Goal: Task Accomplishment & Management: Manage account settings

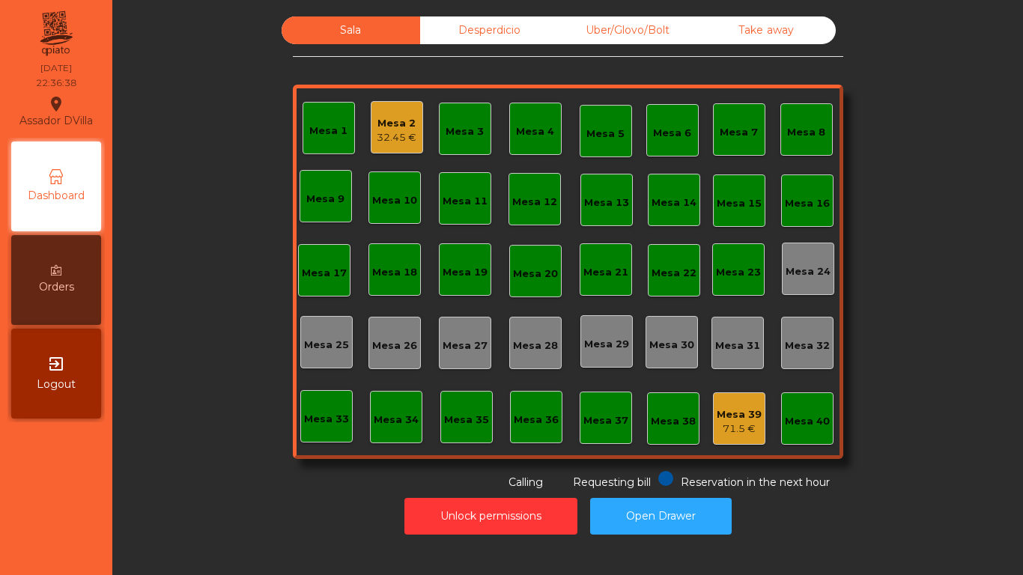
click at [389, 141] on div "32.45 €" at bounding box center [397, 137] width 40 height 15
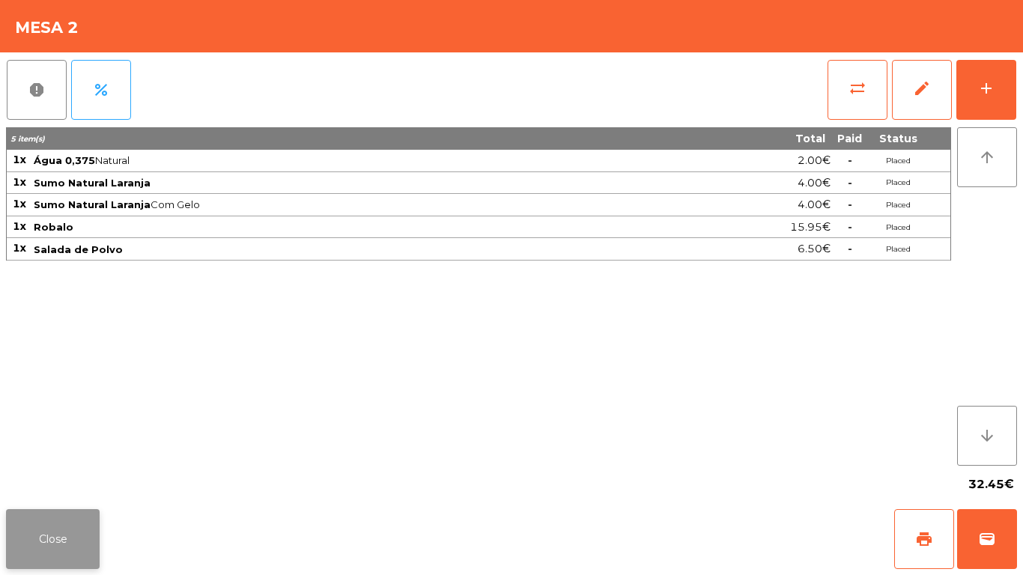
click at [88, 534] on button "Close" at bounding box center [53, 539] width 94 height 60
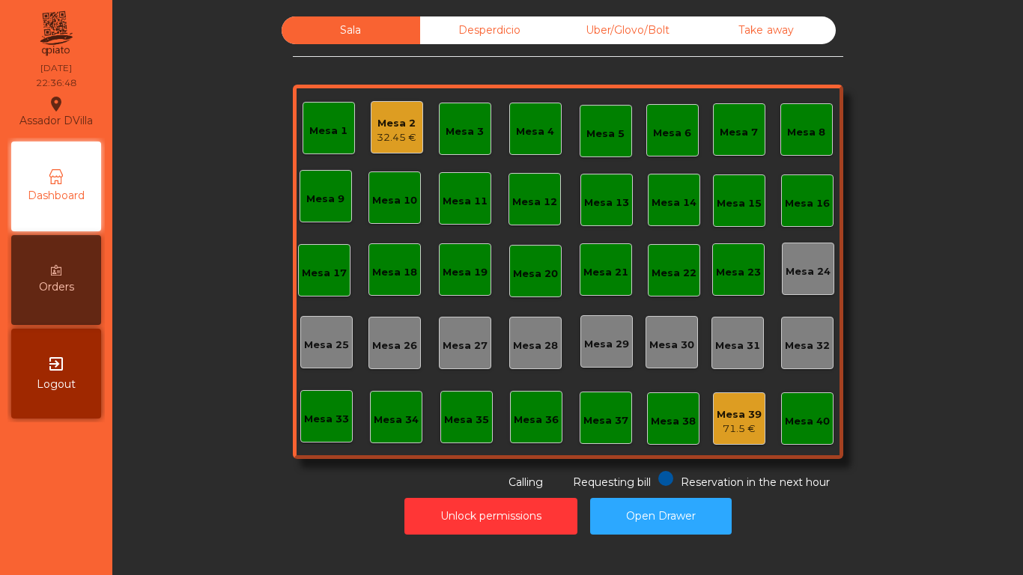
click at [728, 437] on div "Mesa 39 71.5 €" at bounding box center [739, 418] width 52 height 52
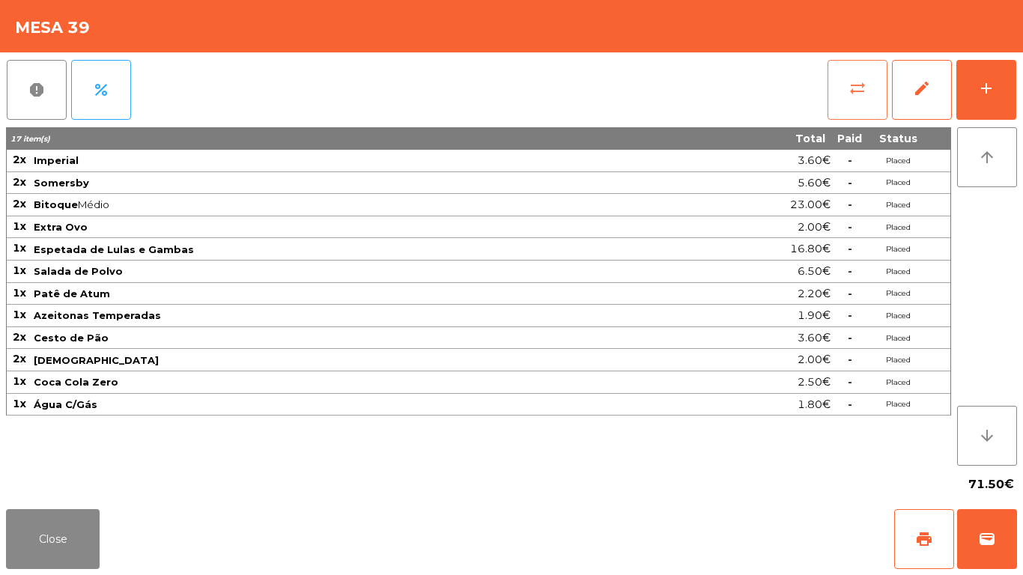
click at [859, 66] on button "sync_alt" at bounding box center [857, 90] width 60 height 60
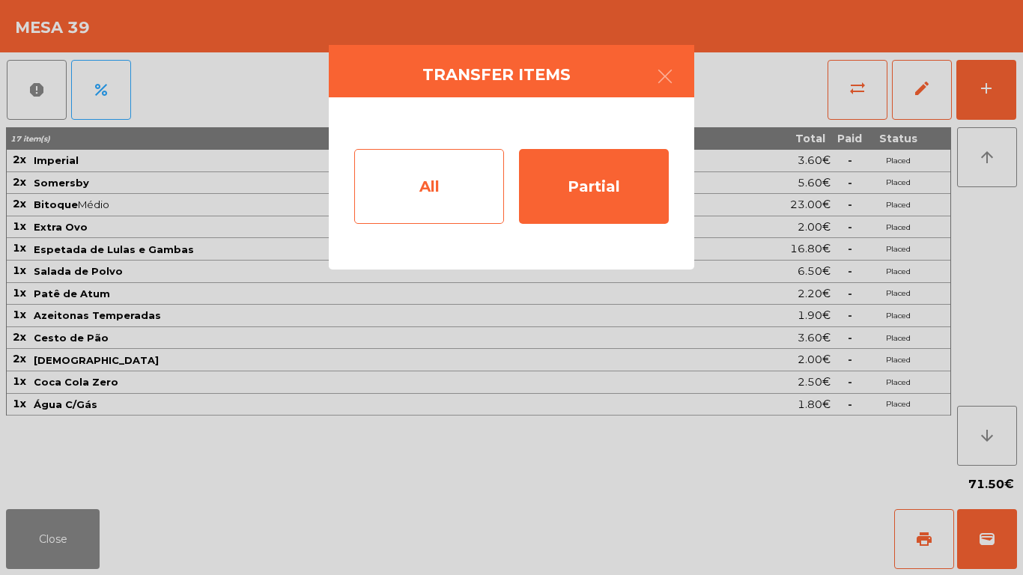
click at [396, 185] on div "All" at bounding box center [429, 186] width 150 height 75
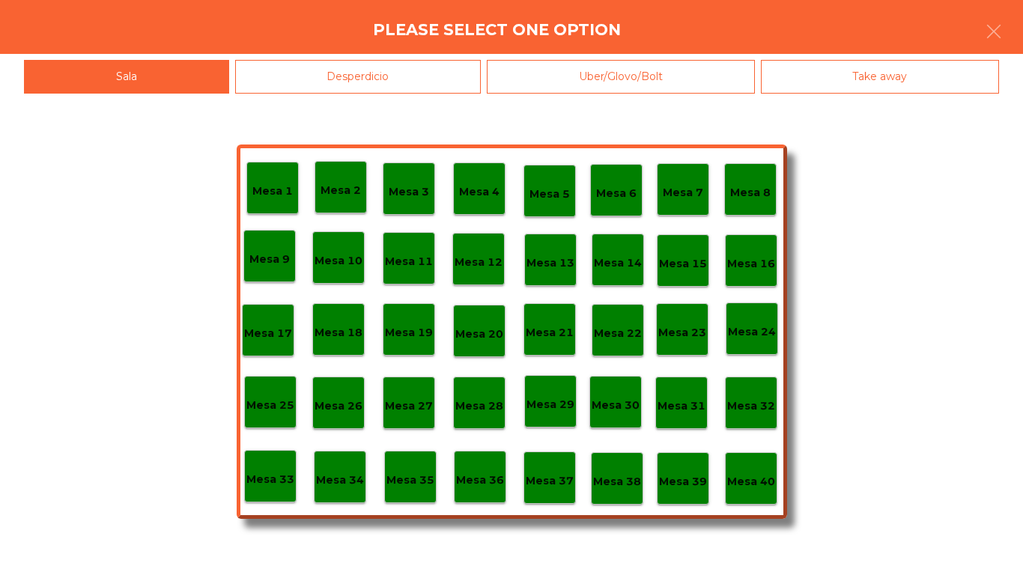
click at [756, 475] on p "Mesa 40" at bounding box center [751, 481] width 48 height 17
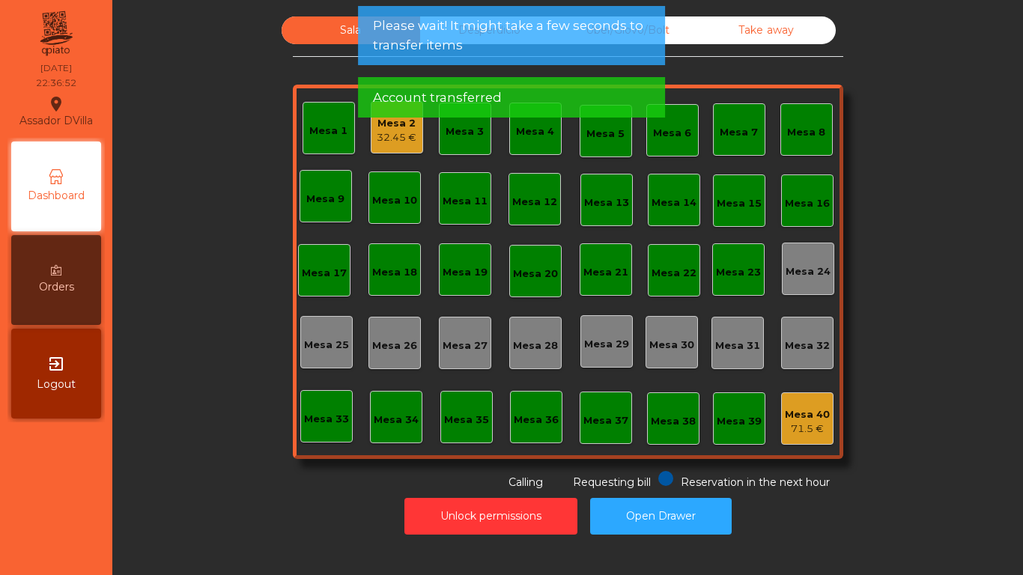
click at [443, 32] on span "Please wait! It might take a few seconds to transfer items" at bounding box center [511, 34] width 277 height 37
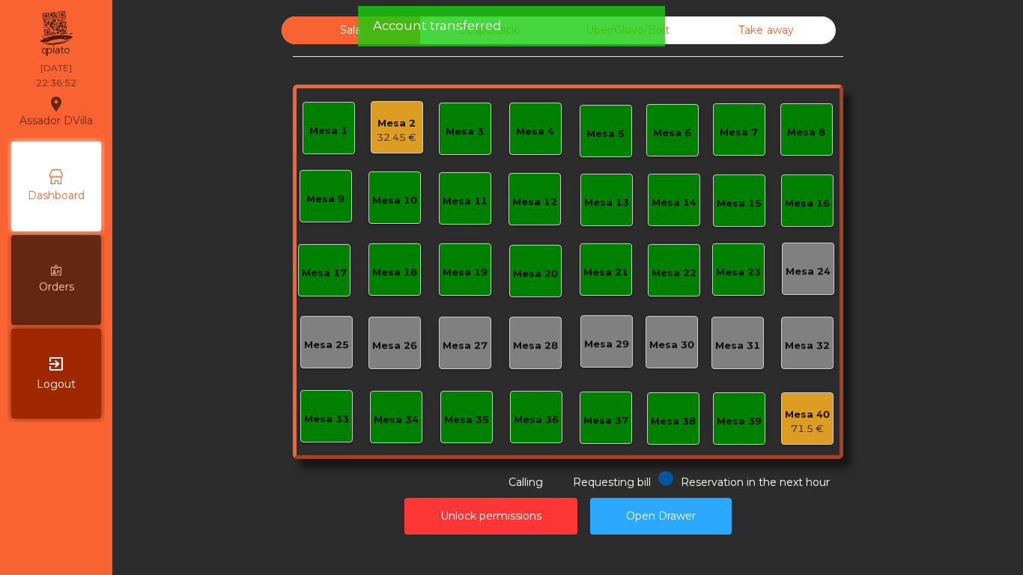
click at [557, 35] on div "Account transferred" at bounding box center [511, 25] width 277 height 19
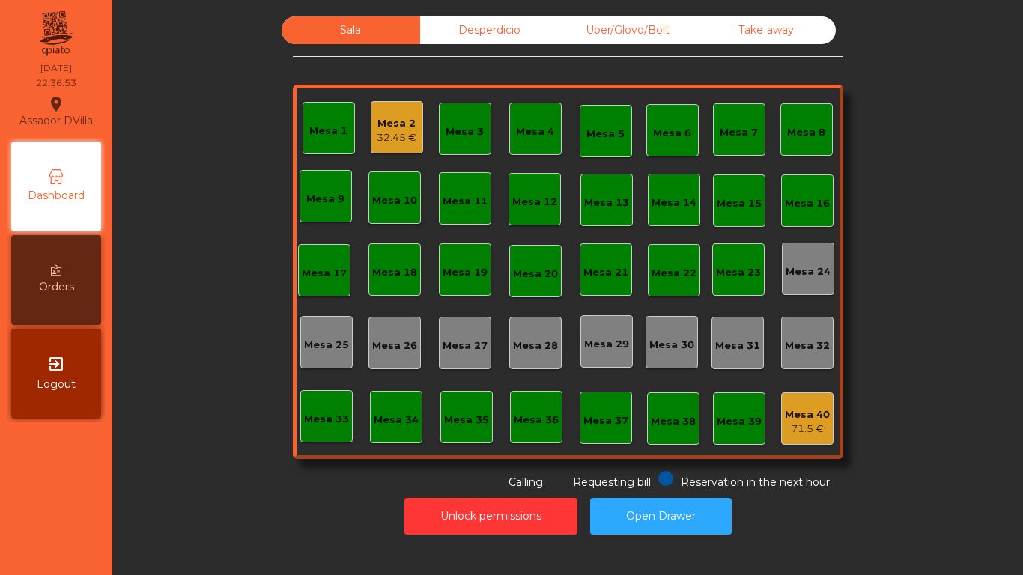
click at [537, 24] on div "Desperdicio" at bounding box center [489, 30] width 139 height 28
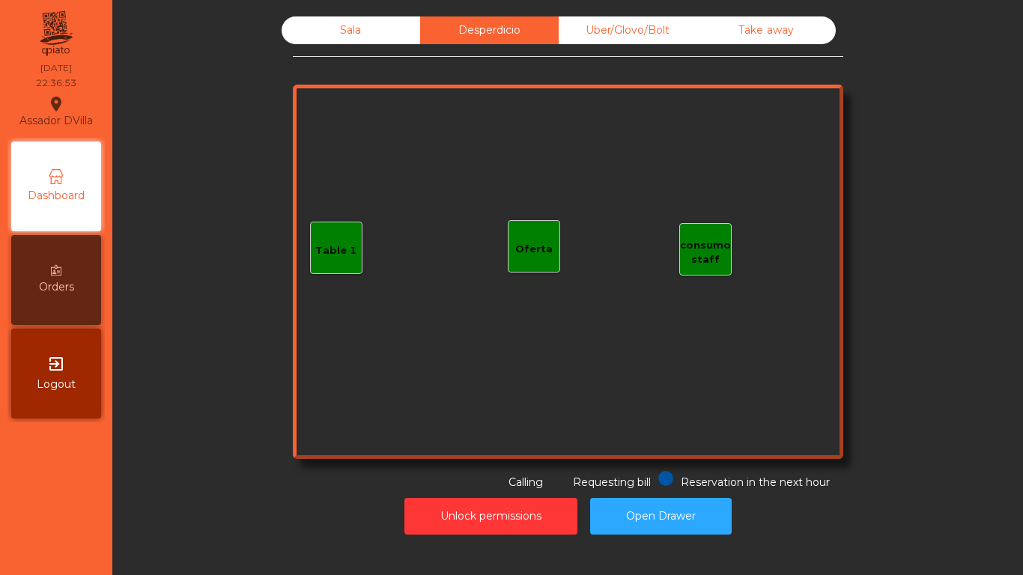
click at [639, 24] on div "Uber/Glovo/Bolt" at bounding box center [628, 30] width 139 height 28
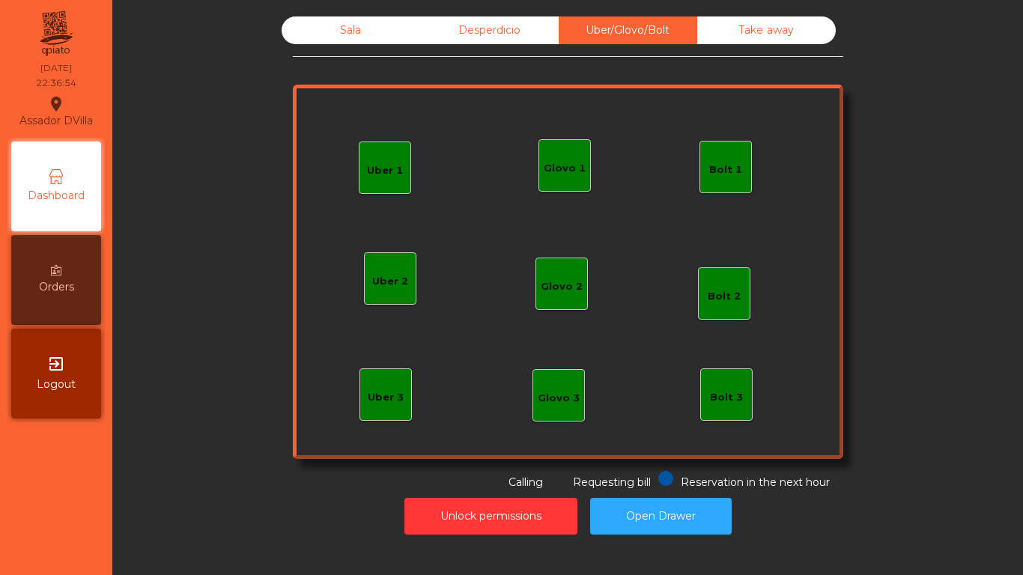
click at [806, 38] on div "Take away" at bounding box center [766, 30] width 139 height 28
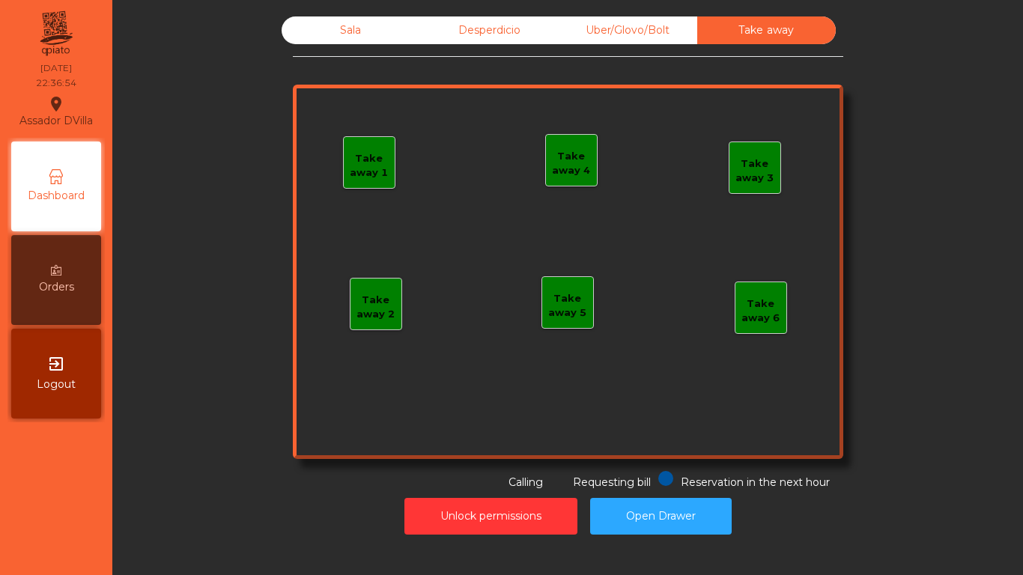
click at [347, 28] on div "Sala" at bounding box center [351, 30] width 139 height 28
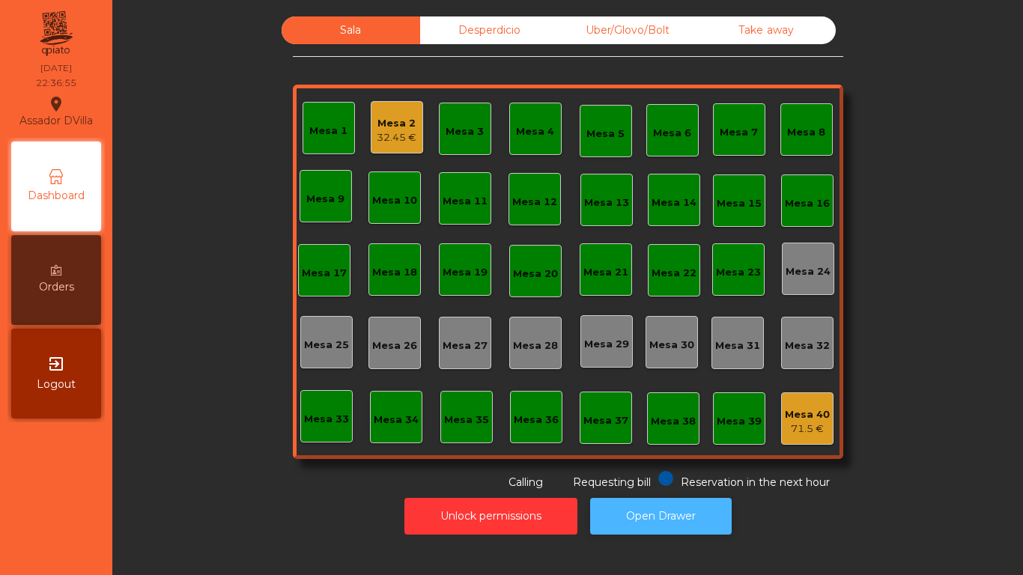
click at [692, 523] on button "Open Drawer" at bounding box center [661, 516] width 142 height 37
click at [702, 527] on button "Open Drawer" at bounding box center [661, 516] width 142 height 37
click at [610, 500] on button "Open Drawer" at bounding box center [661, 516] width 142 height 37
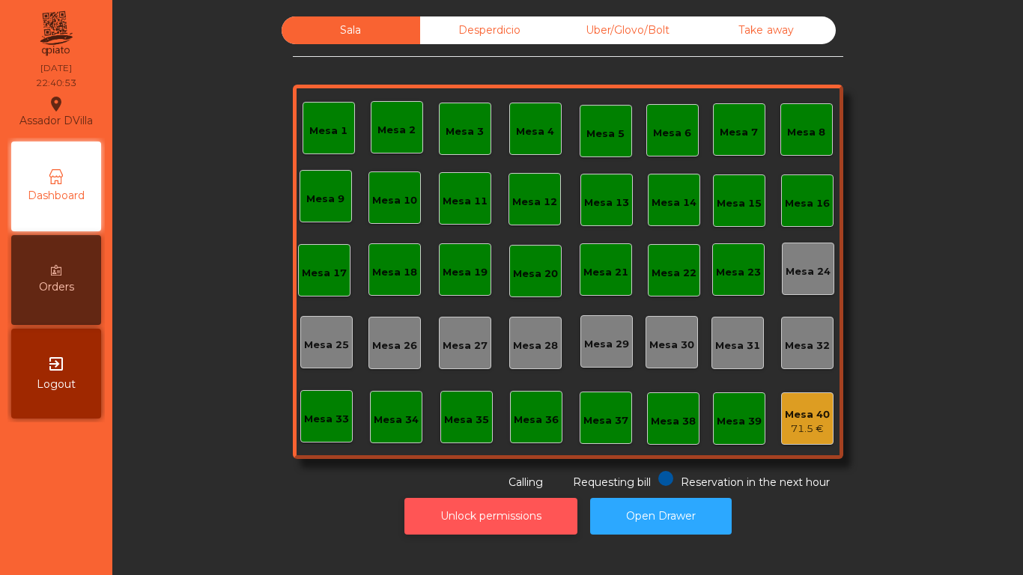
click at [410, 520] on div "Unlock permissions Open Drawer" at bounding box center [568, 517] width 870 height 52
click at [439, 515] on button "Unlock permissions" at bounding box center [490, 516] width 173 height 37
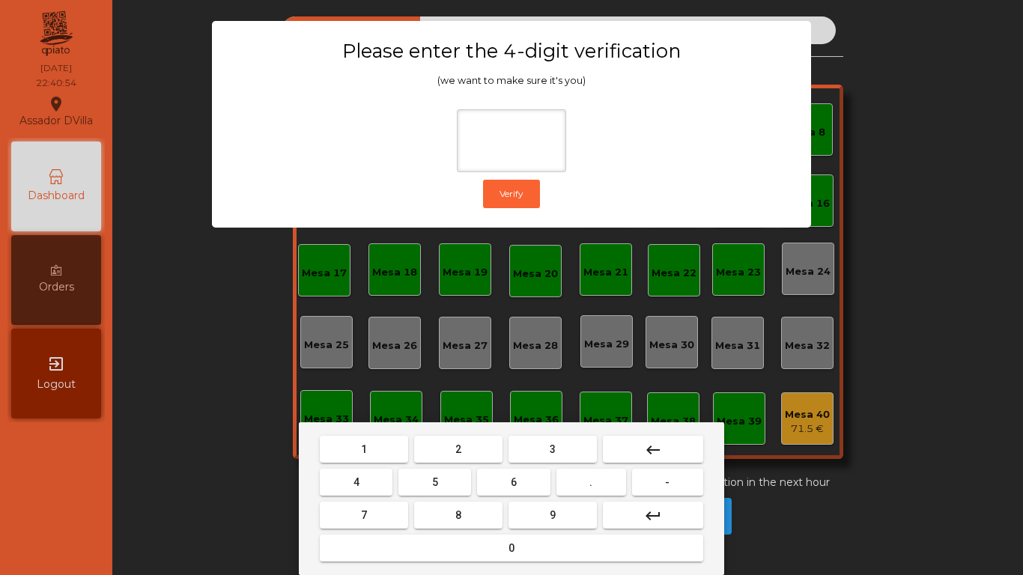
click at [370, 443] on button "1" at bounding box center [364, 449] width 88 height 27
click at [586, 511] on button "9" at bounding box center [552, 515] width 88 height 27
click at [328, 485] on button "4" at bounding box center [356, 482] width 73 height 27
click at [437, 545] on button "0" at bounding box center [511, 548] width 383 height 27
type input "****"
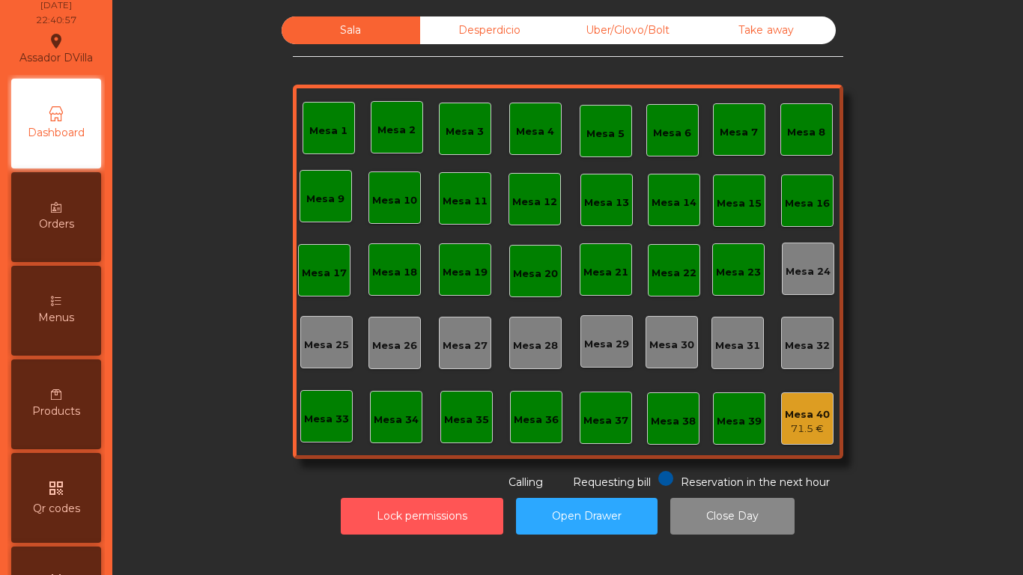
scroll to position [449, 0]
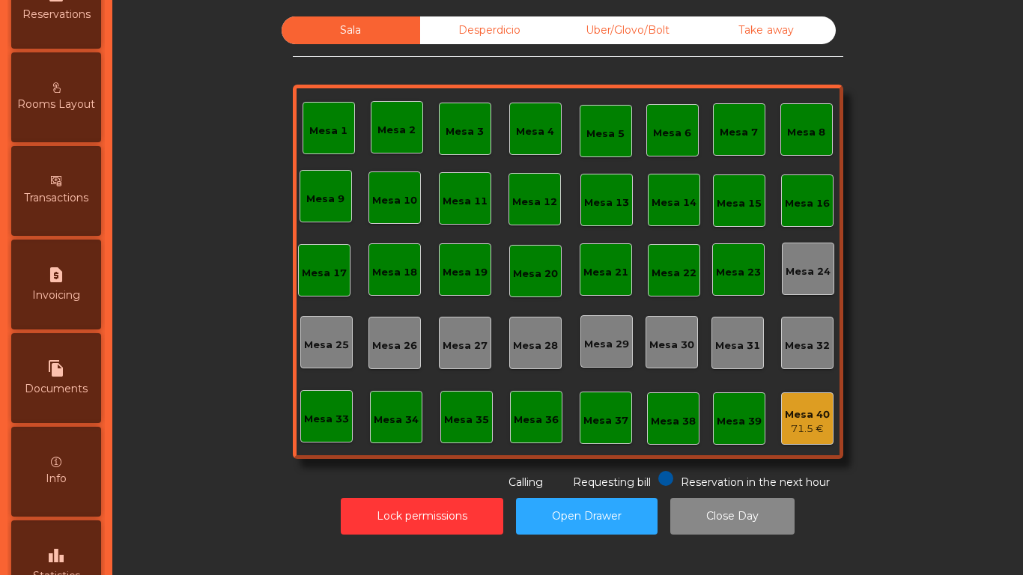
click at [60, 534] on div "leaderboard Statistics" at bounding box center [56, 565] width 90 height 90
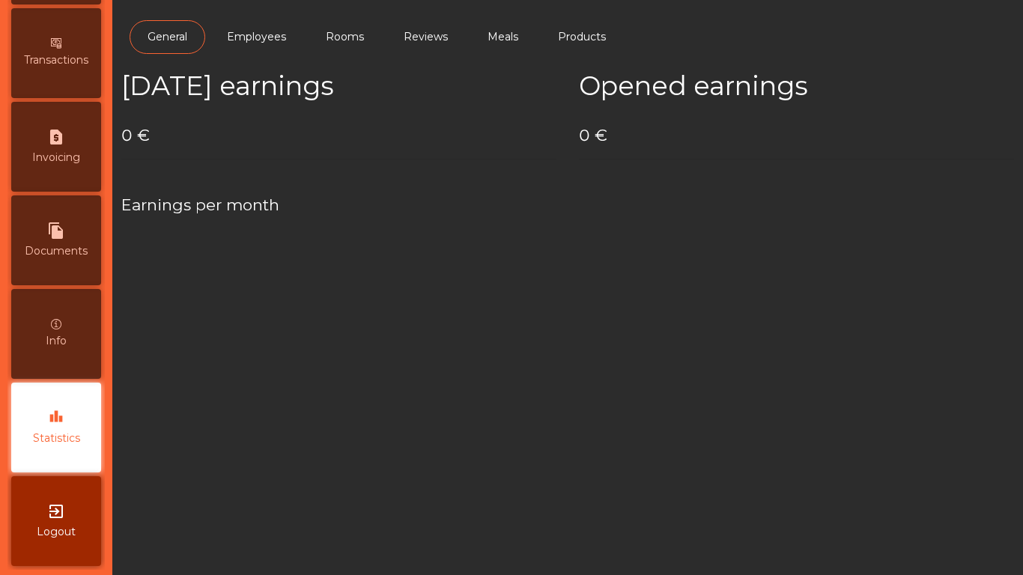
scroll to position [791, 0]
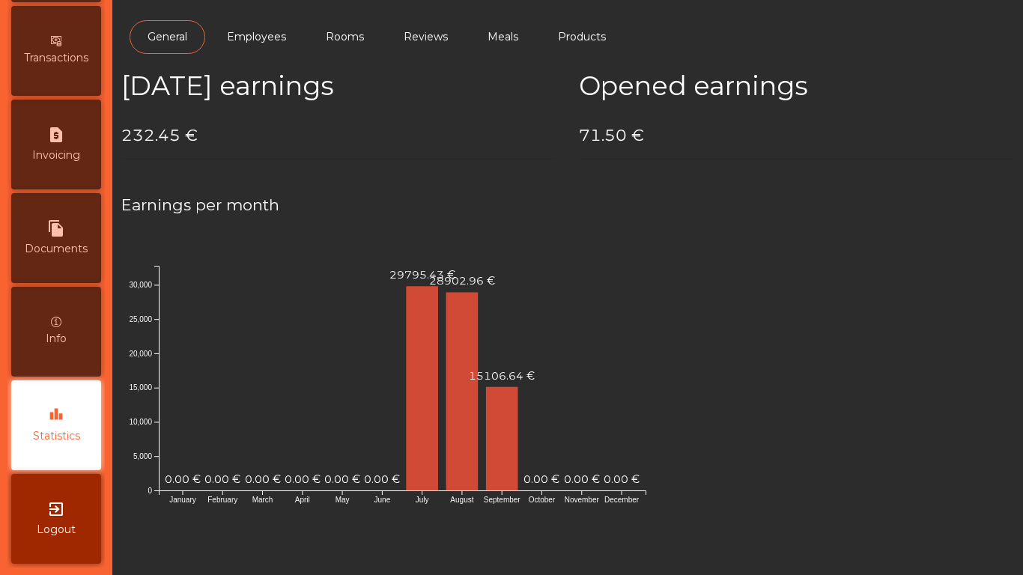
click at [61, 139] on icon "request_page" at bounding box center [56, 135] width 18 height 18
select select "*"
select select "****"
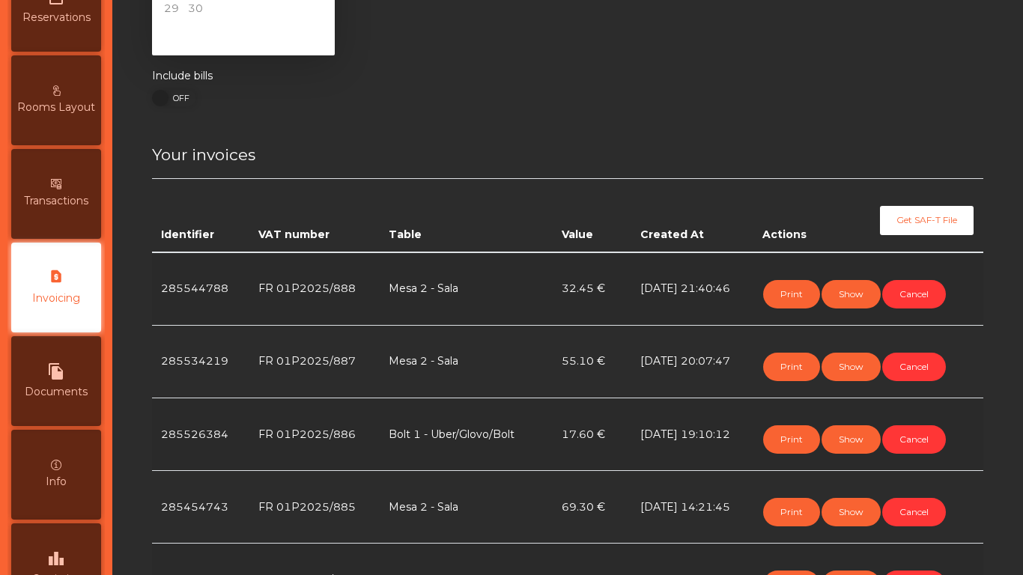
scroll to position [211, 0]
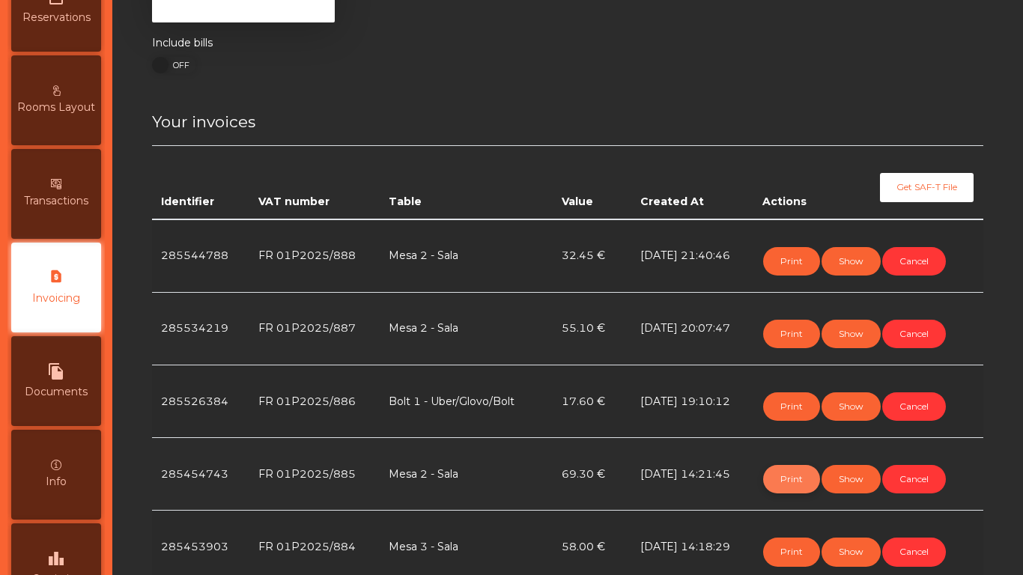
click at [794, 479] on button "Print" at bounding box center [791, 479] width 57 height 28
click at [930, 468] on button "Cancel" at bounding box center [914, 479] width 64 height 28
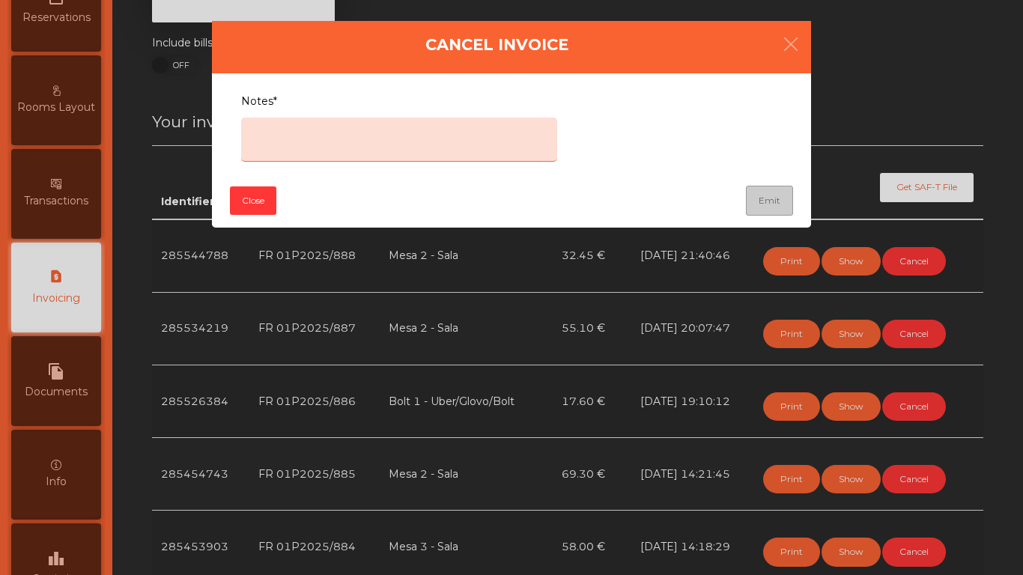
click at [448, 142] on textarea "Notes*" at bounding box center [399, 140] width 316 height 44
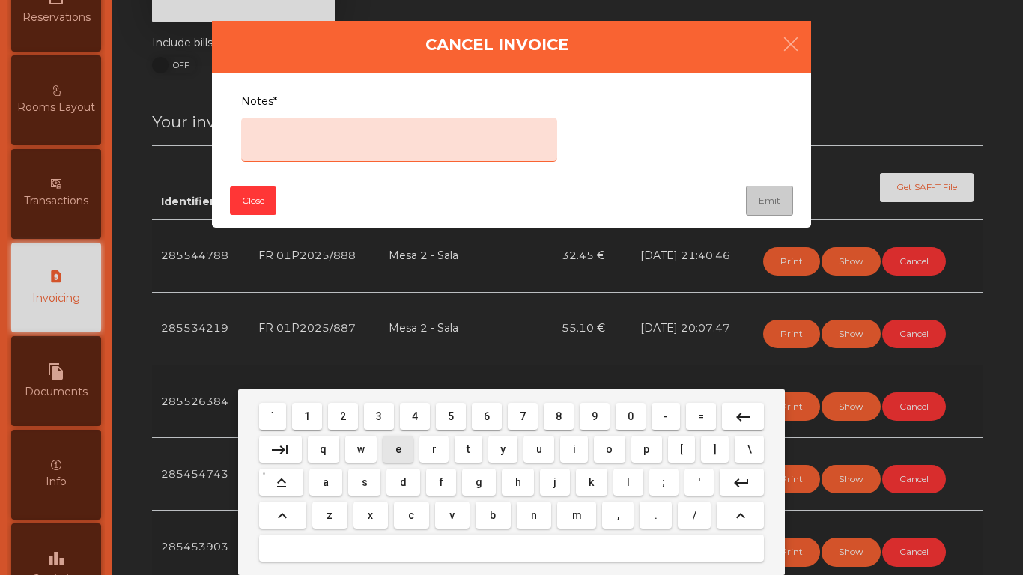
click at [398, 449] on span "e" at bounding box center [398, 449] width 6 height 12
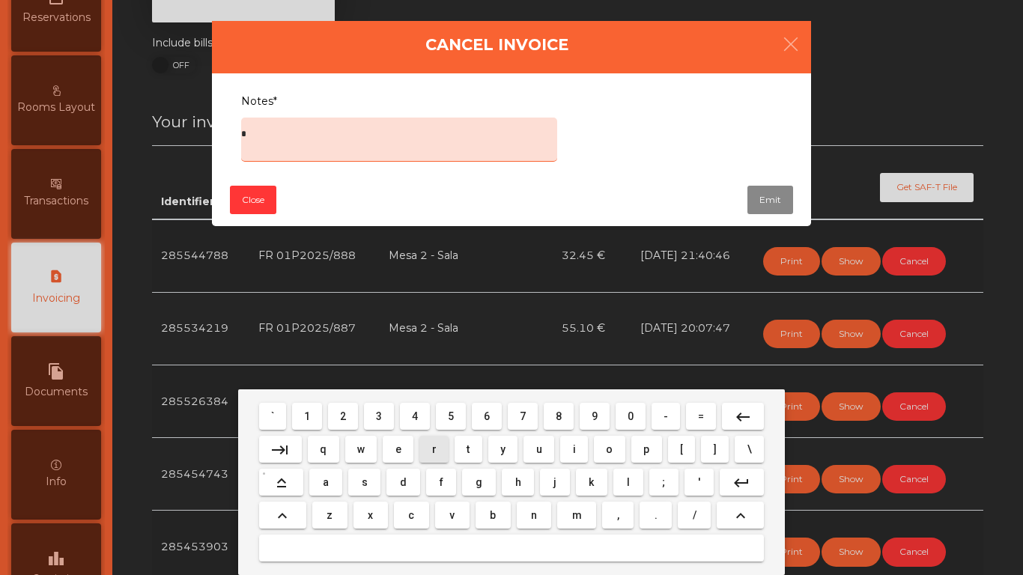
click at [434, 449] on span "r" at bounding box center [434, 449] width 4 height 12
click at [611, 447] on span "o" at bounding box center [609, 449] width 7 height 12
type textarea "****"
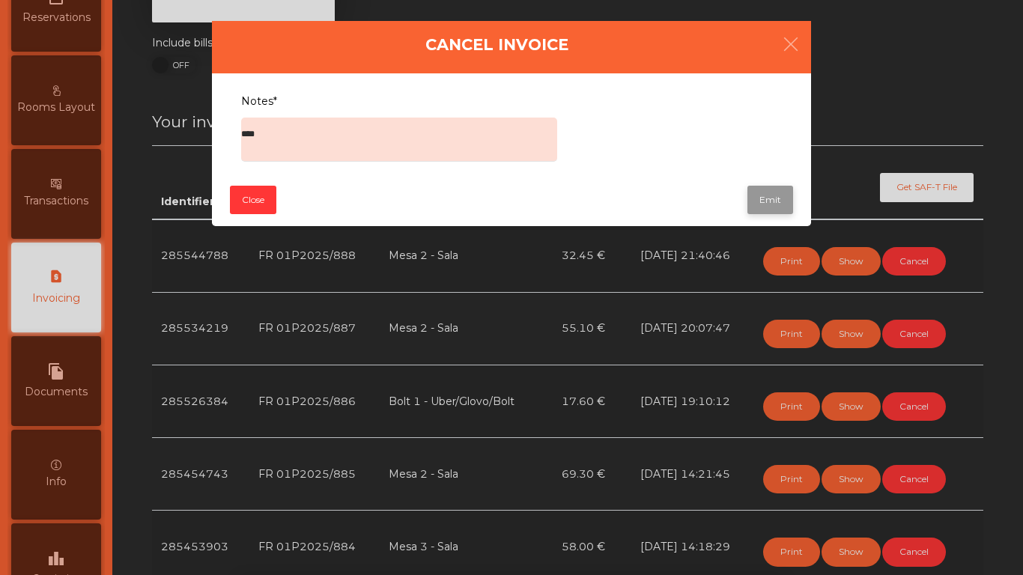
click at [785, 193] on button "Emit" at bounding box center [770, 200] width 46 height 28
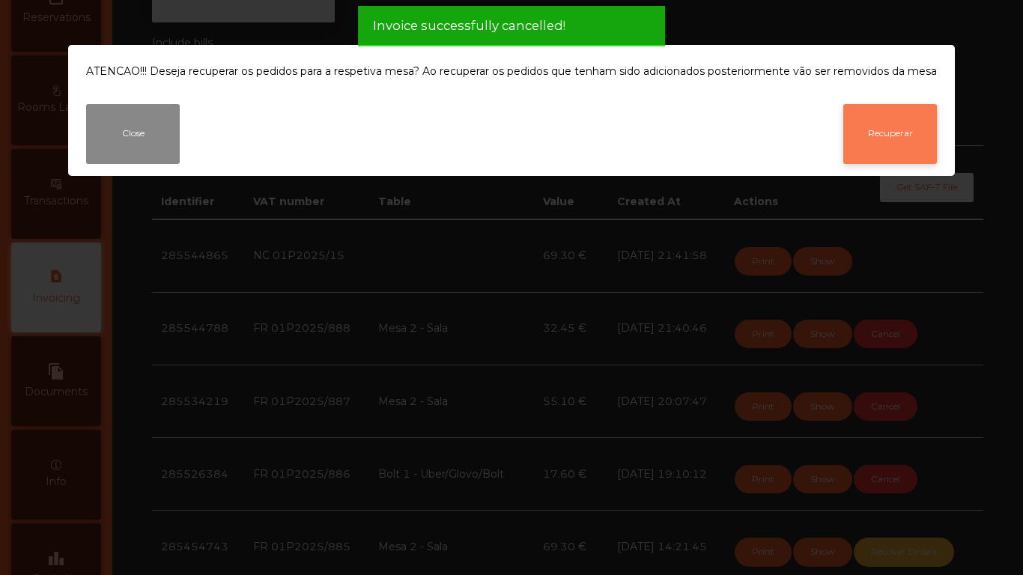
click at [910, 121] on button "Recuperar" at bounding box center [890, 134] width 94 height 60
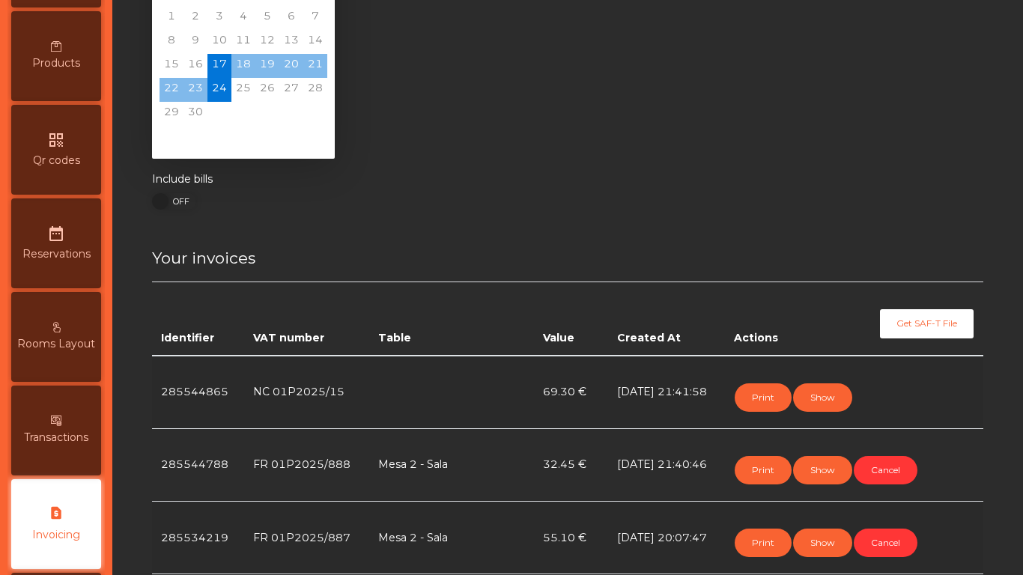
scroll to position [106, 0]
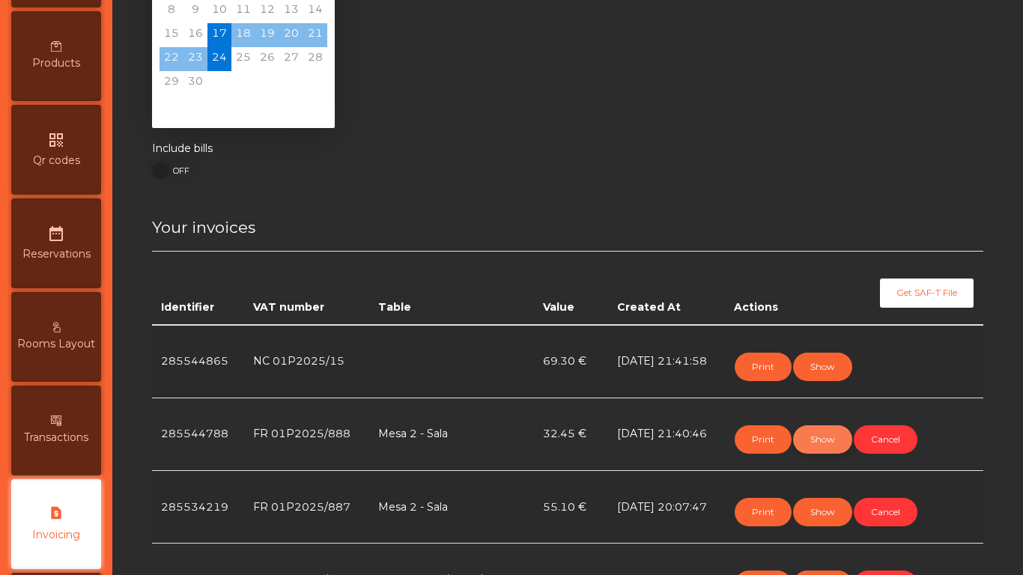
click at [828, 431] on button "Show" at bounding box center [822, 439] width 59 height 28
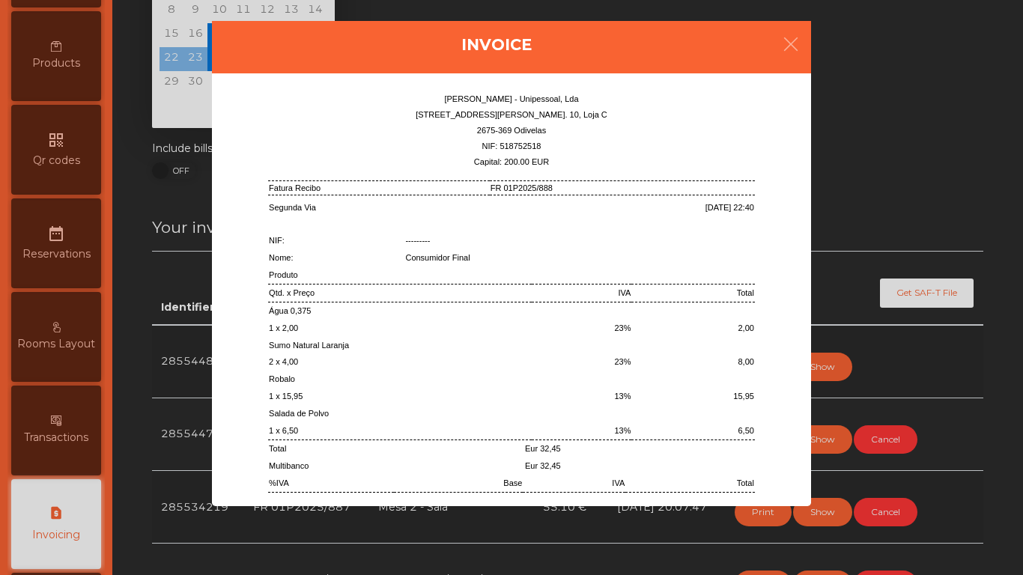
click at [910, 337] on ngb-modal-window "Invoice [PERSON_NAME] - Unipessoal, Lda [STREET_ADDRESS][PERSON_NAME] 10, Loja …" at bounding box center [511, 287] width 972 height 575
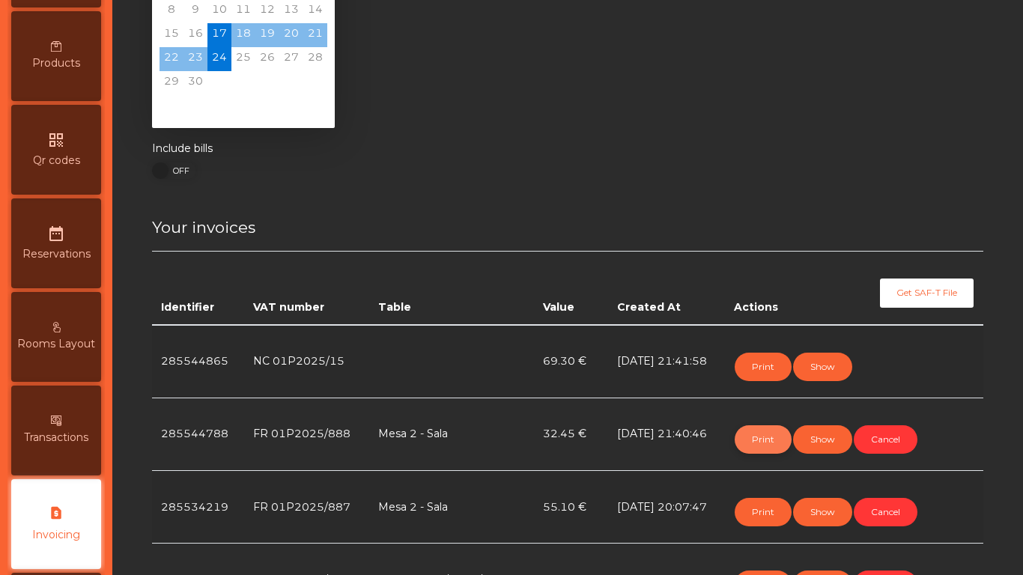
click at [774, 434] on button "Print" at bounding box center [763, 439] width 57 height 28
click at [895, 428] on button "Cancel" at bounding box center [886, 439] width 64 height 28
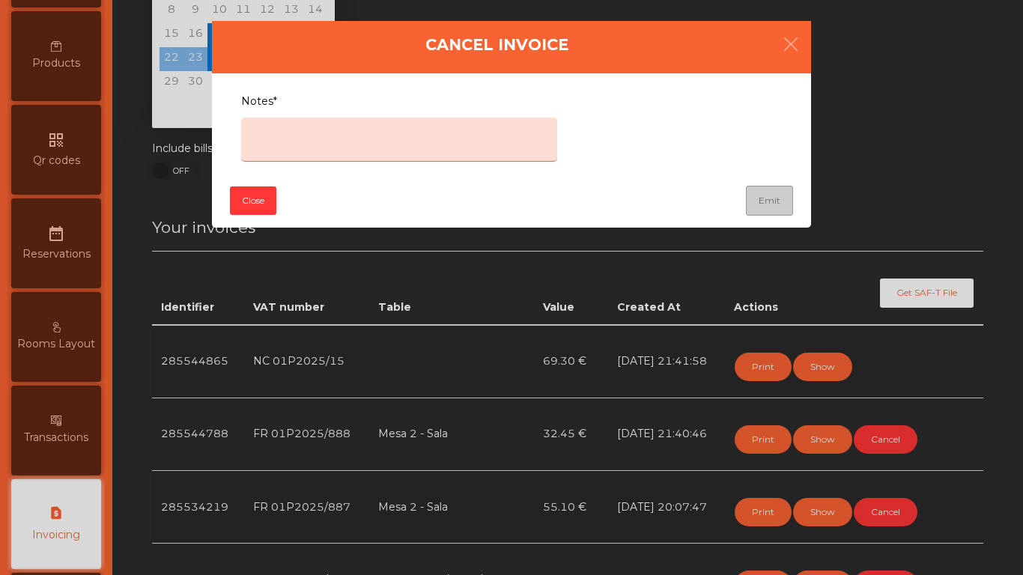
click at [455, 139] on textarea "Notes*" at bounding box center [399, 140] width 316 height 44
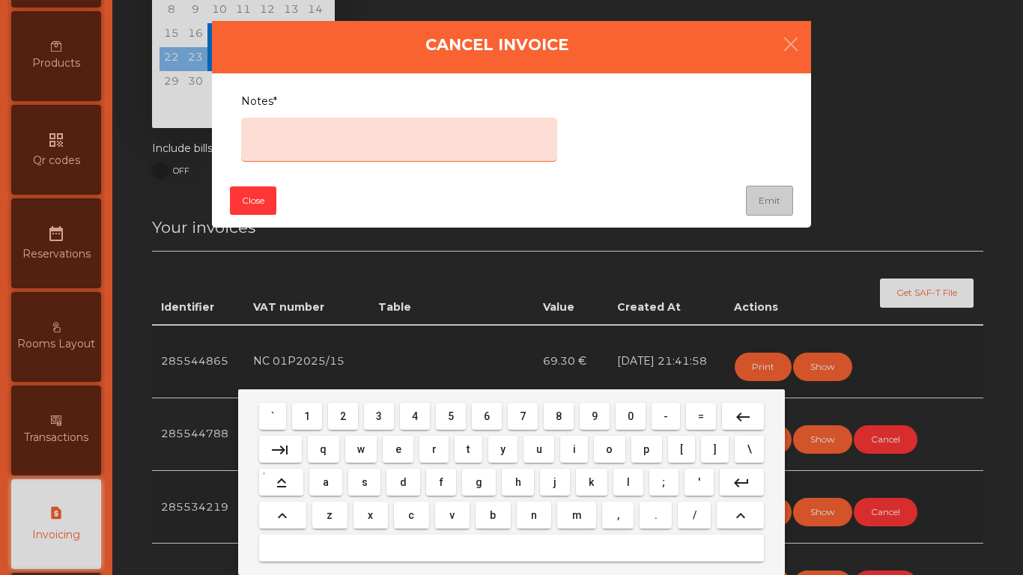
click at [388, 446] on button "e" at bounding box center [398, 449] width 31 height 27
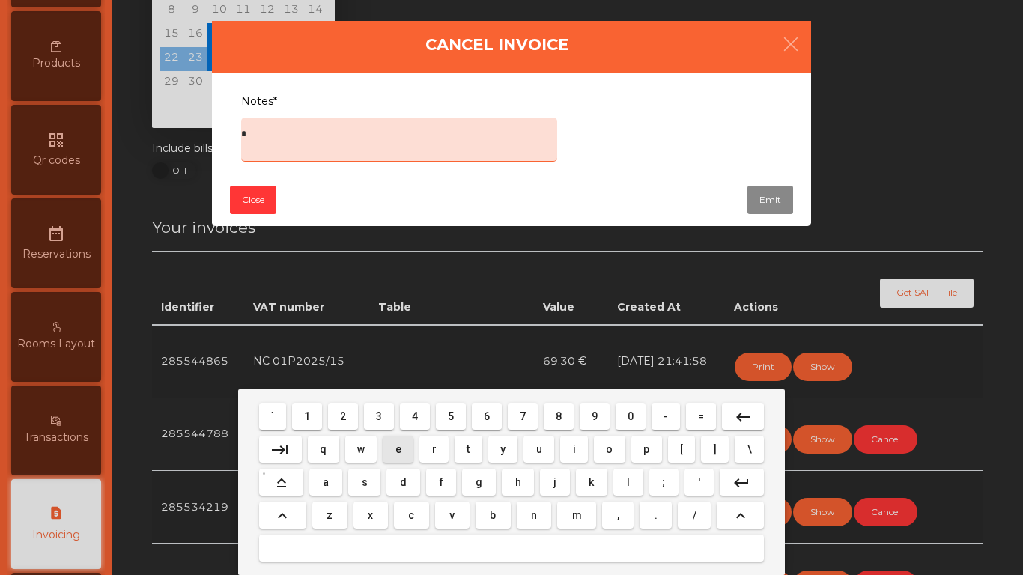
click at [422, 450] on button "r" at bounding box center [433, 449] width 29 height 27
click at [419, 450] on button "r" at bounding box center [433, 449] width 29 height 27
click at [609, 447] on span "o" at bounding box center [609, 449] width 7 height 12
type textarea "****"
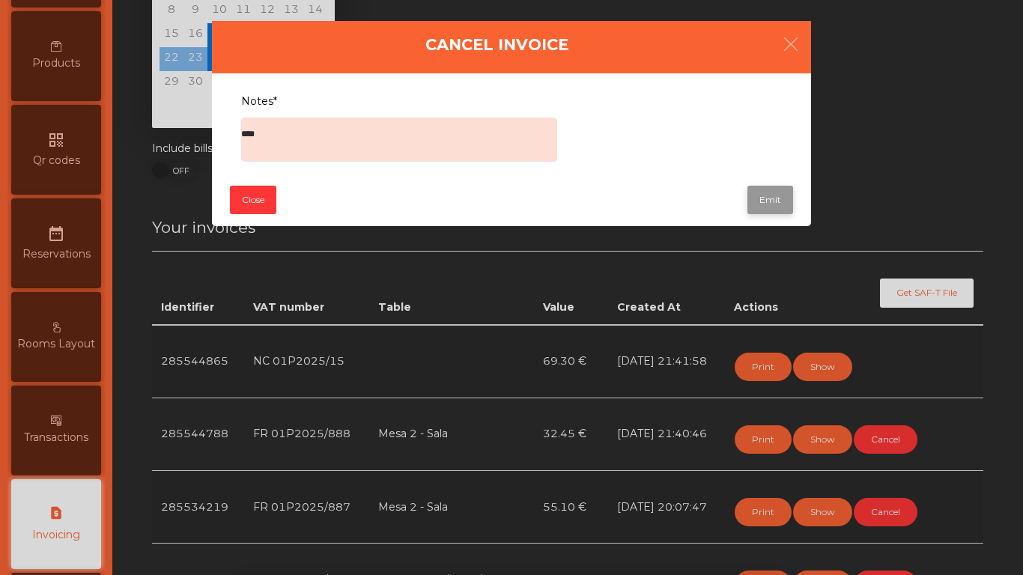
click at [779, 199] on button "Emit" at bounding box center [770, 200] width 46 height 28
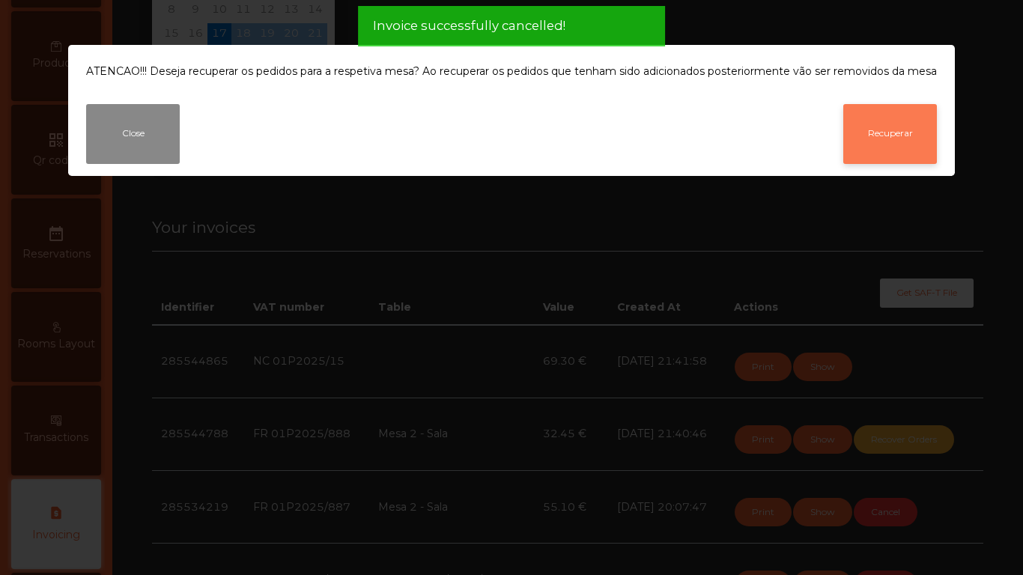
click at [908, 128] on button "Recuperar" at bounding box center [890, 134] width 94 height 60
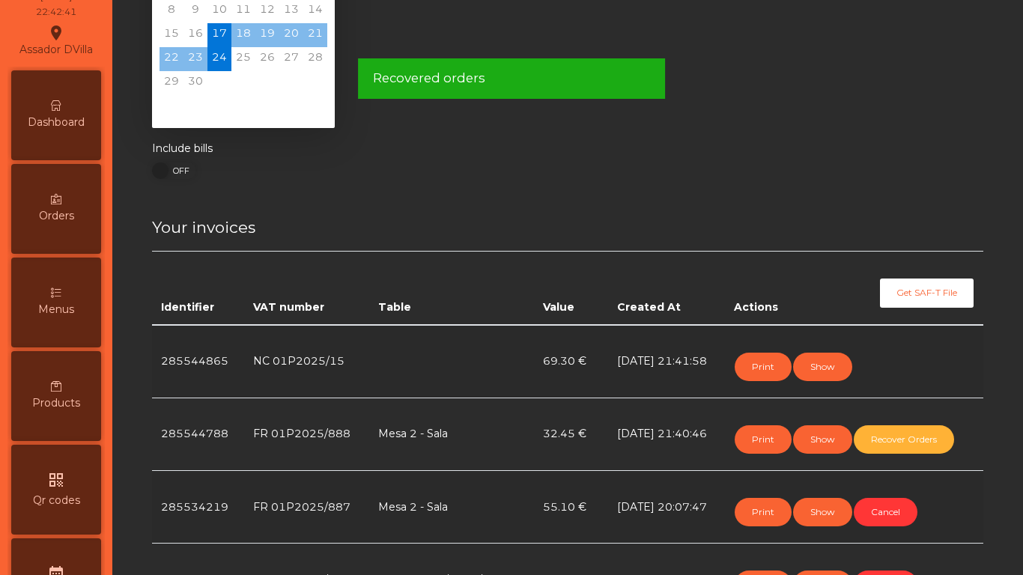
scroll to position [0, 0]
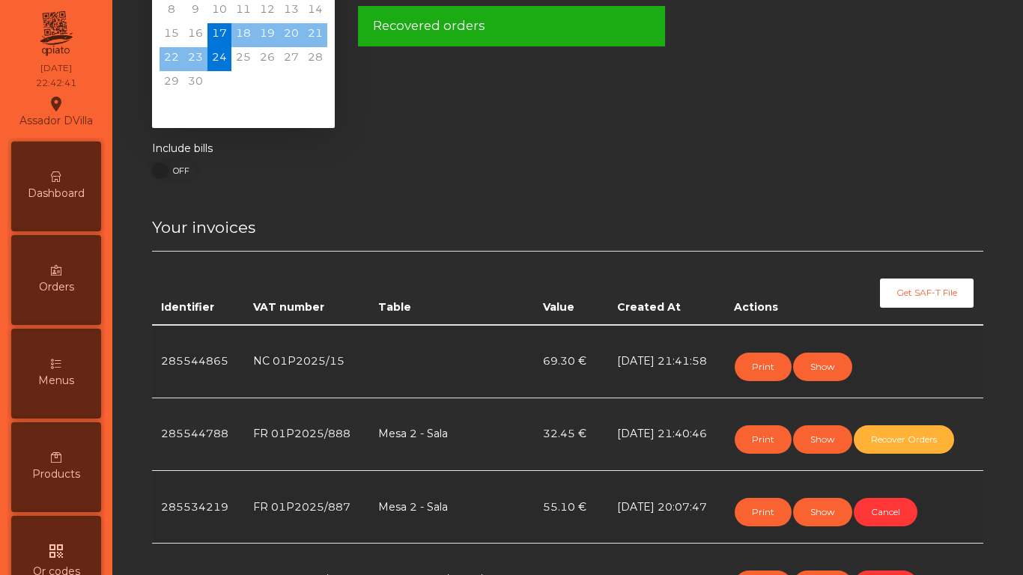
click at [55, 181] on div "Dashboard" at bounding box center [56, 187] width 90 height 90
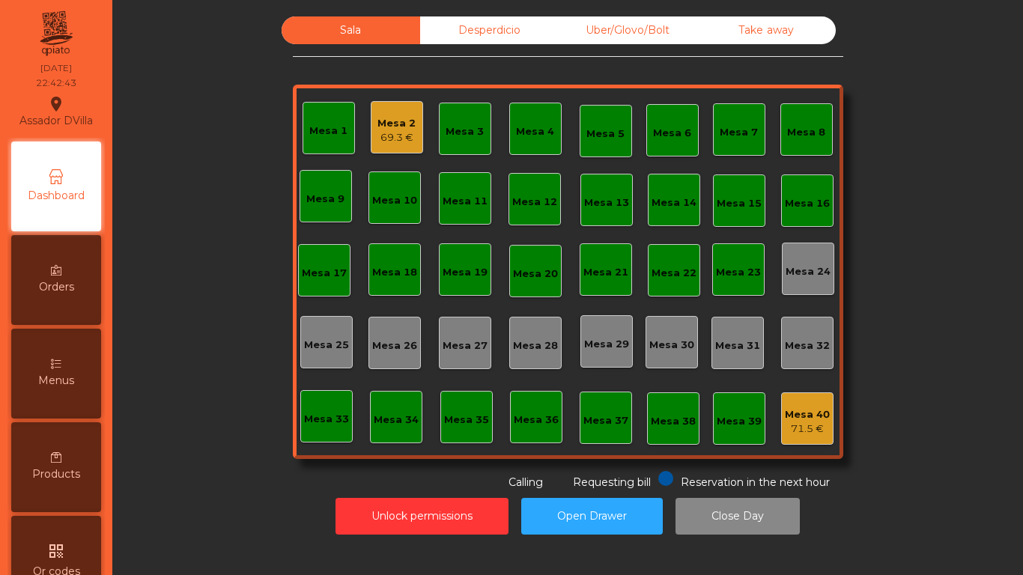
click at [385, 142] on div "69.3 €" at bounding box center [396, 137] width 38 height 15
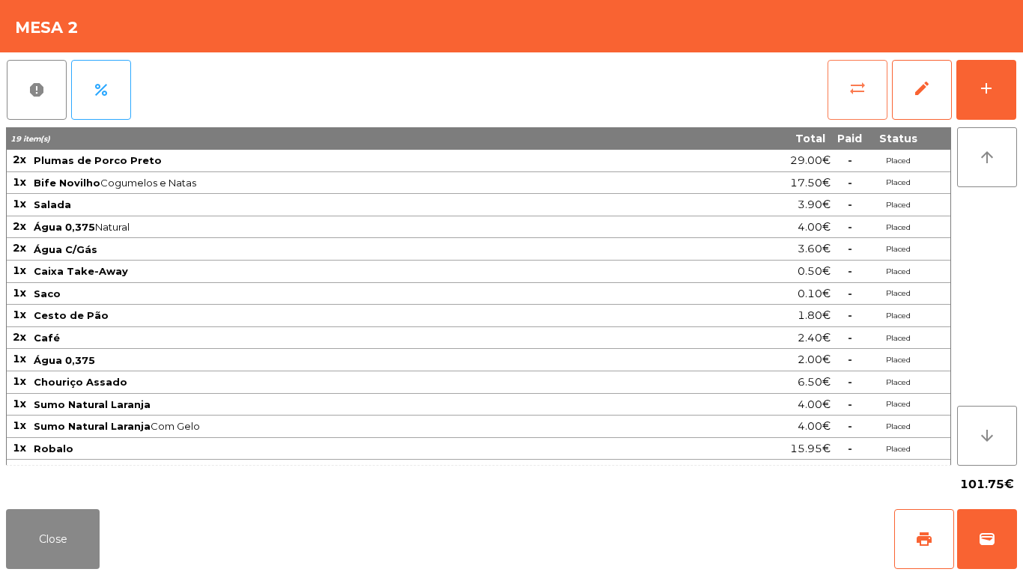
click at [864, 97] on span "sync_alt" at bounding box center [857, 88] width 18 height 18
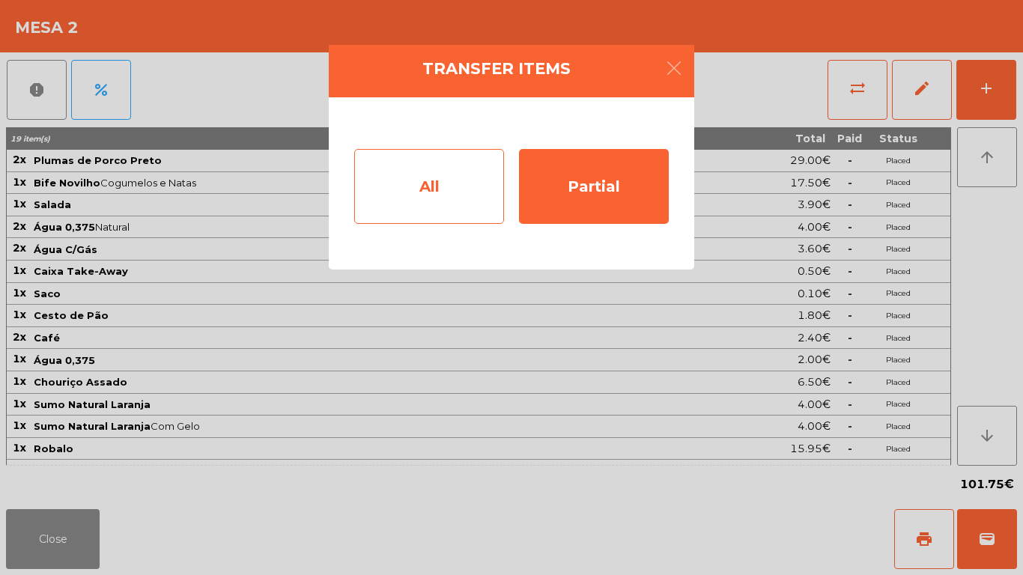
click at [449, 189] on div "All" at bounding box center [429, 186] width 150 height 75
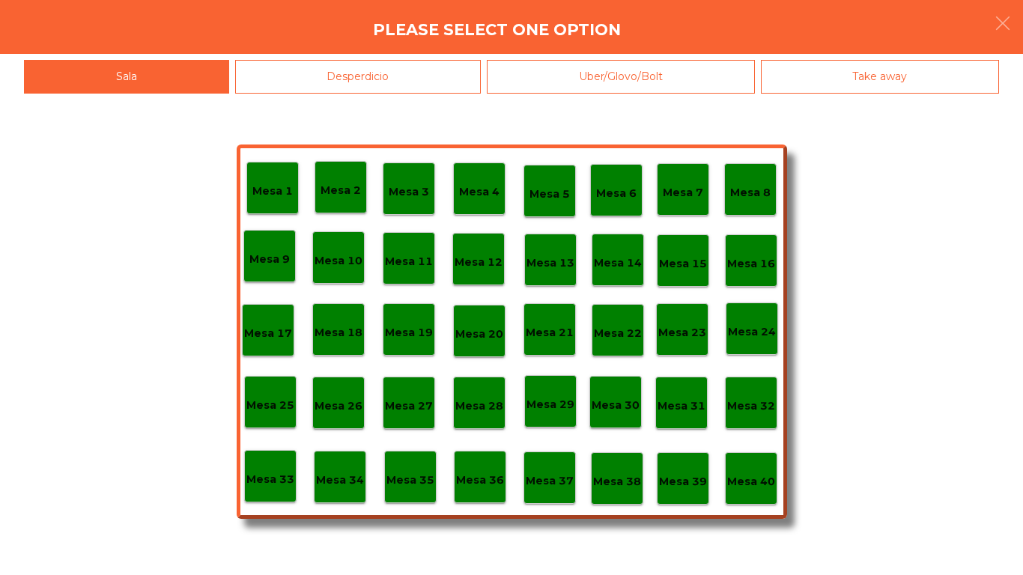
click at [410, 382] on div "Mesa 27" at bounding box center [409, 403] width 52 height 52
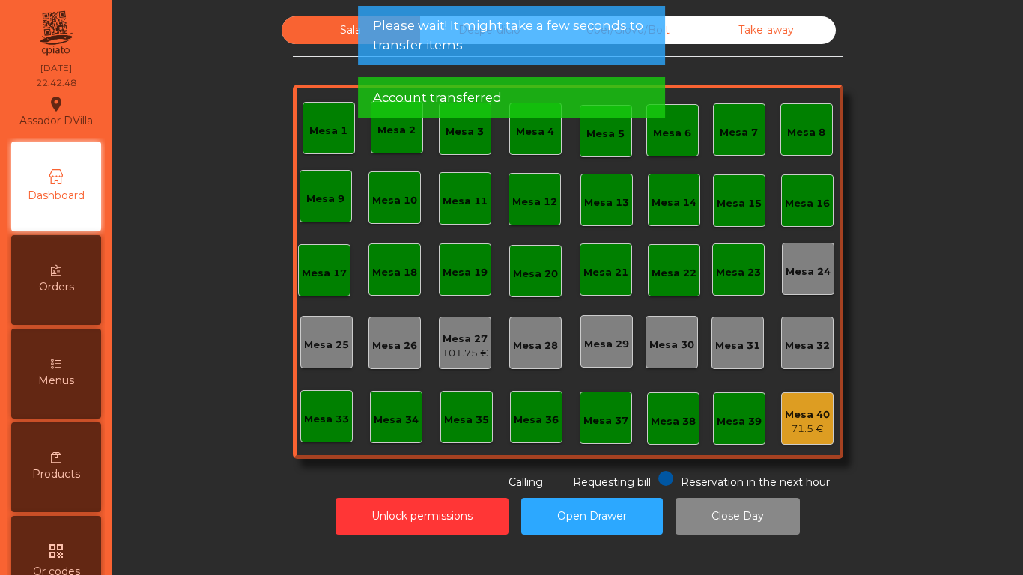
click at [456, 342] on div "Mesa 27" at bounding box center [465, 339] width 46 height 15
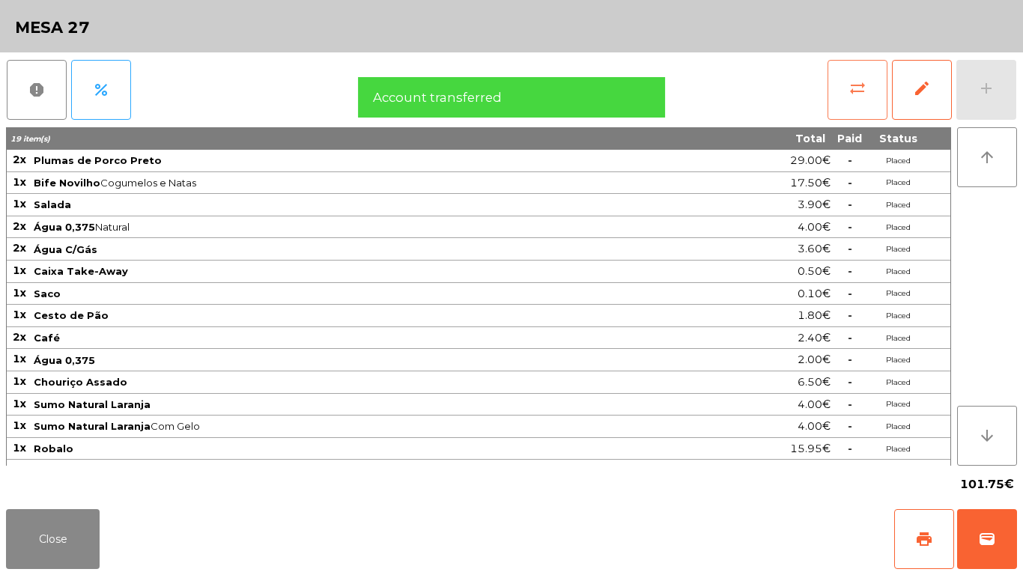
click at [873, 112] on button "sync_alt" at bounding box center [857, 90] width 60 height 60
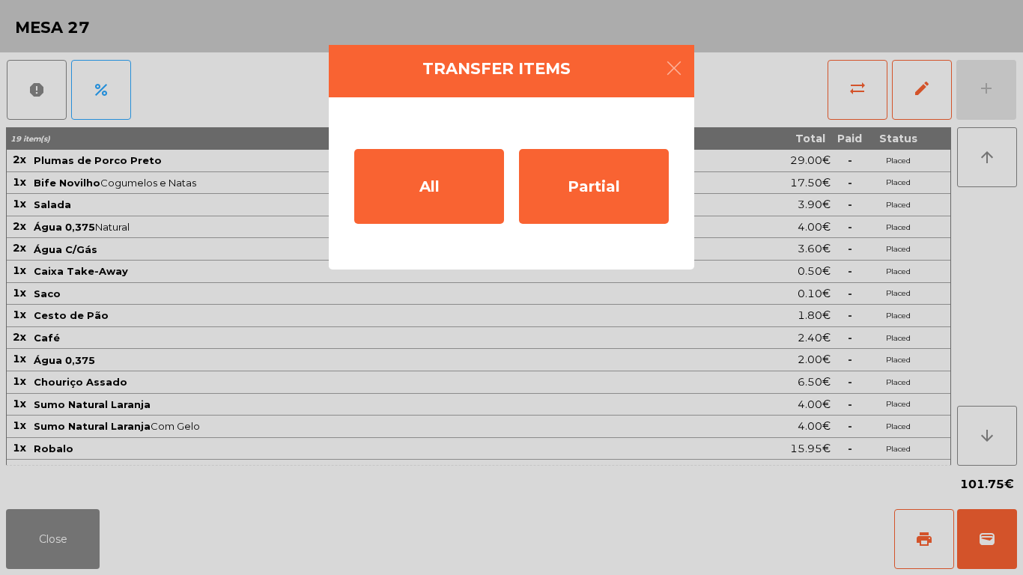
click at [512, 531] on ngb-modal-window "Transfer items All Partial" at bounding box center [511, 287] width 1023 height 575
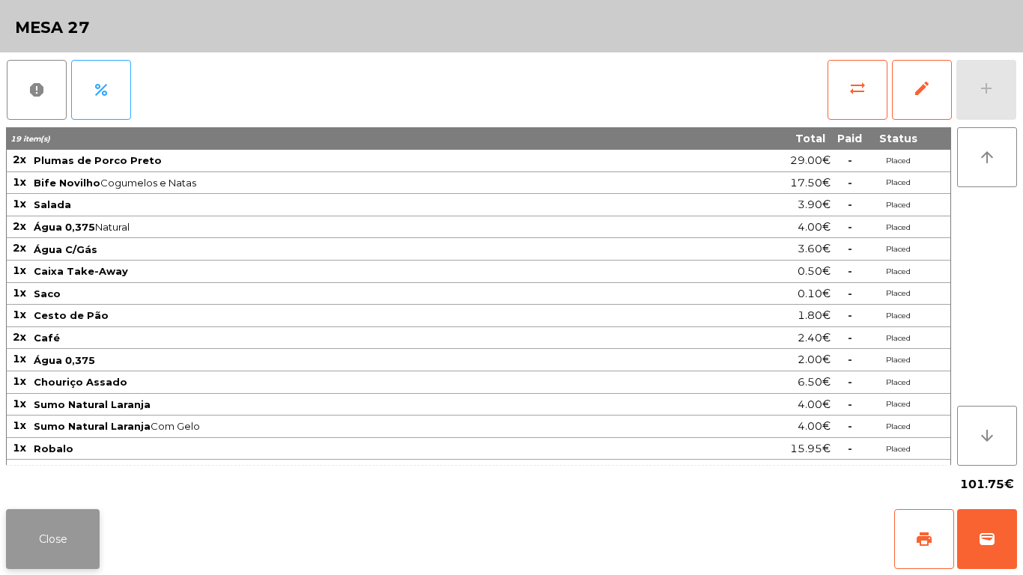
click at [92, 532] on button "Close" at bounding box center [53, 539] width 94 height 60
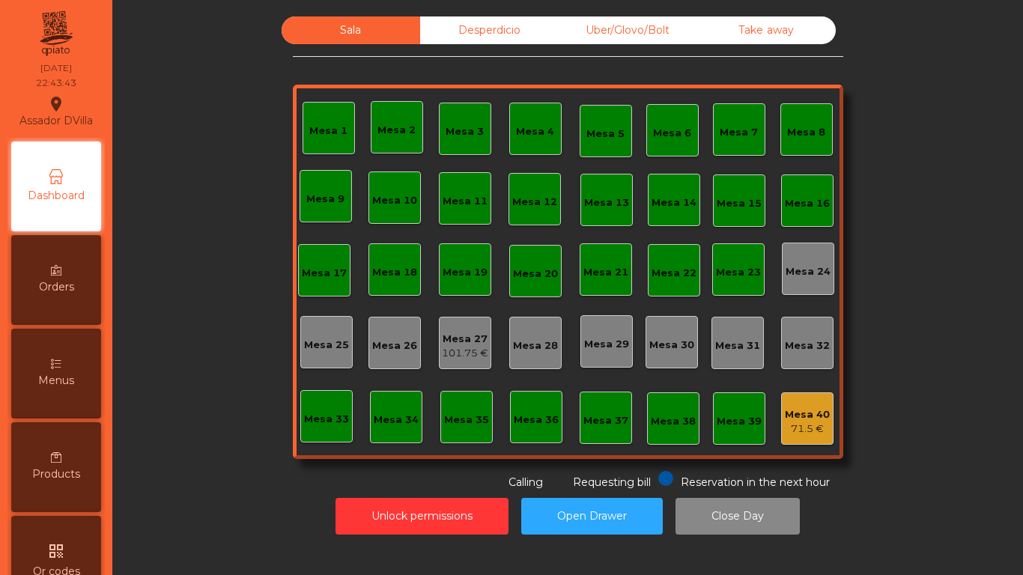
click at [465, 347] on div "101.75 €" at bounding box center [465, 353] width 46 height 15
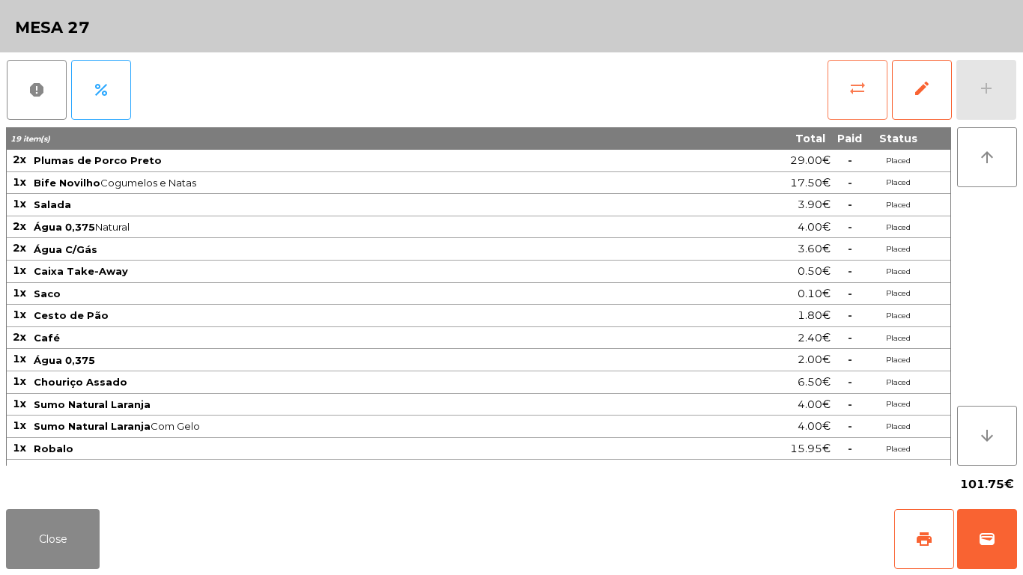
click at [848, 88] on button "sync_alt" at bounding box center [857, 90] width 60 height 60
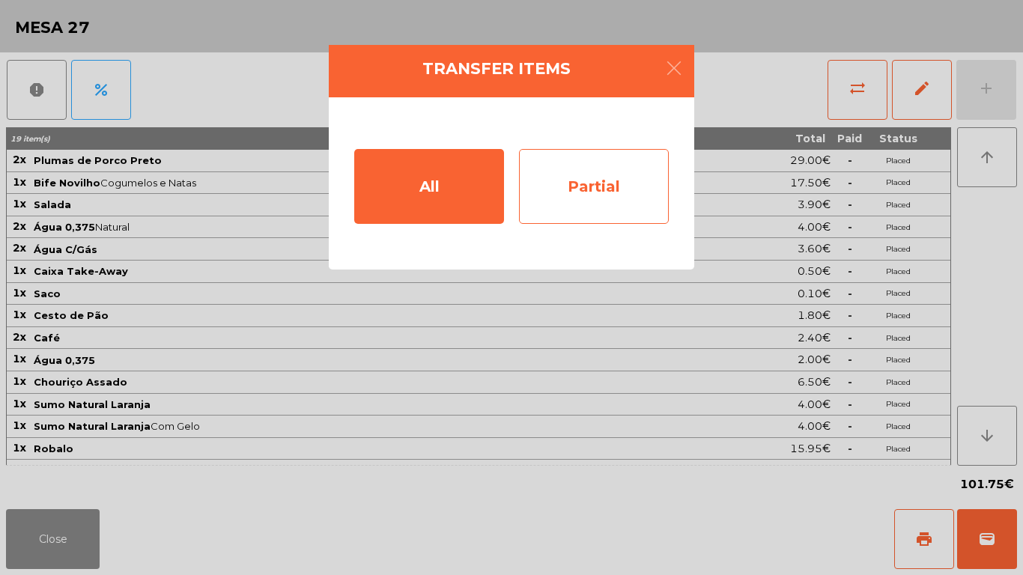
click at [601, 177] on div "Partial" at bounding box center [594, 186] width 150 height 75
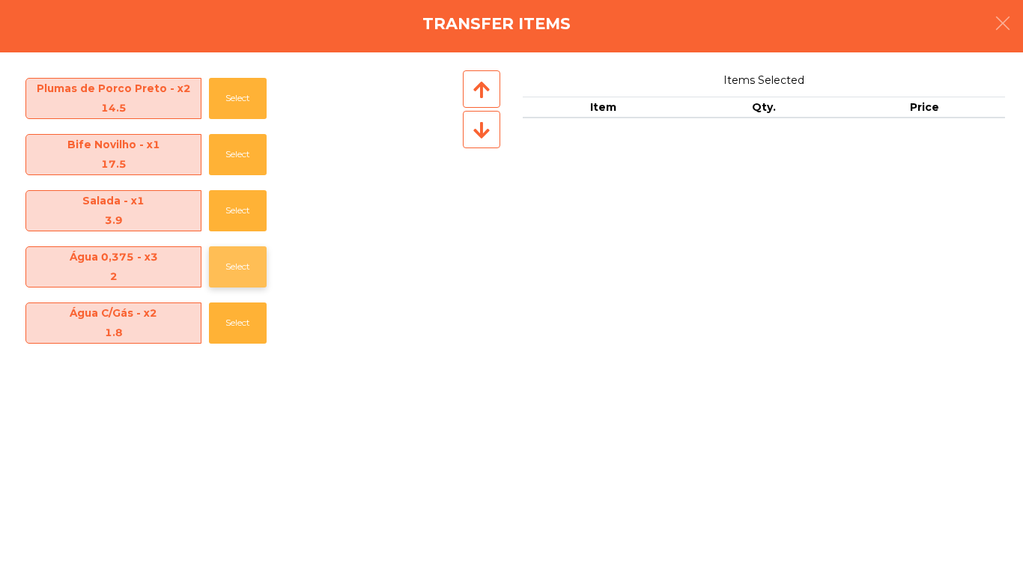
click at [221, 265] on button "Select" at bounding box center [238, 266] width 58 height 41
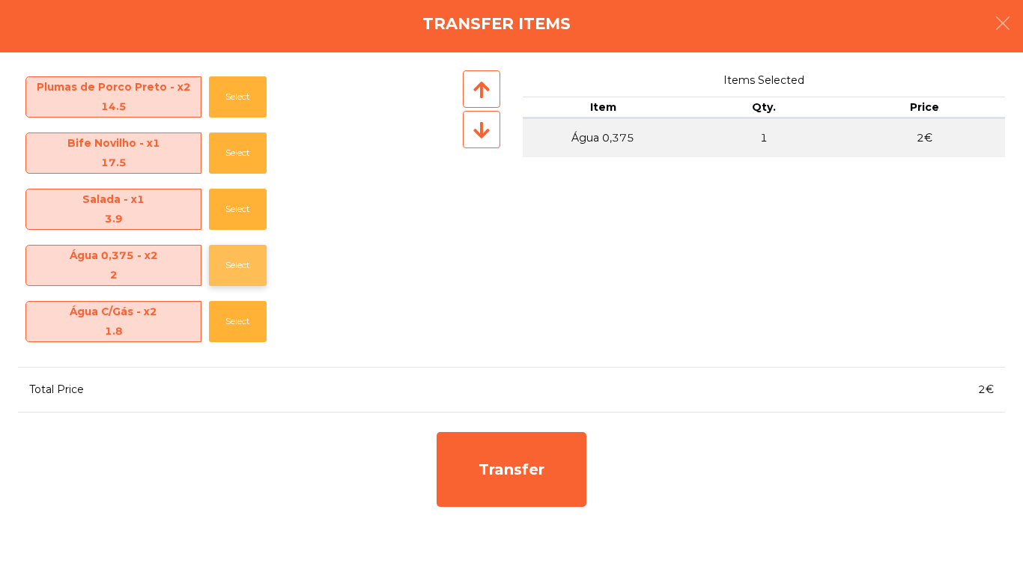
scroll to position [3, 0]
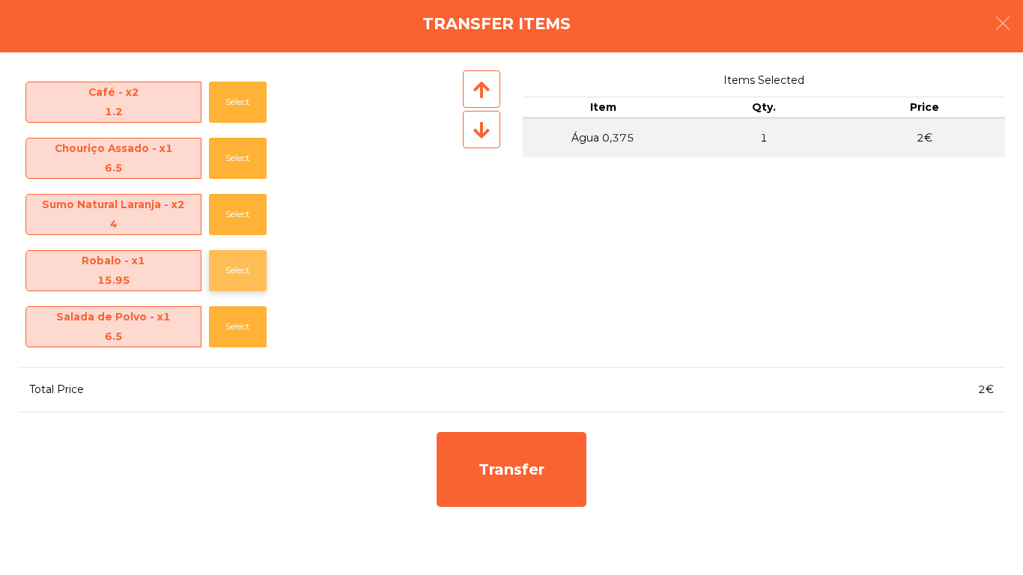
click at [222, 273] on button "Select" at bounding box center [238, 270] width 58 height 41
click at [224, 275] on button "Select" at bounding box center [238, 270] width 58 height 41
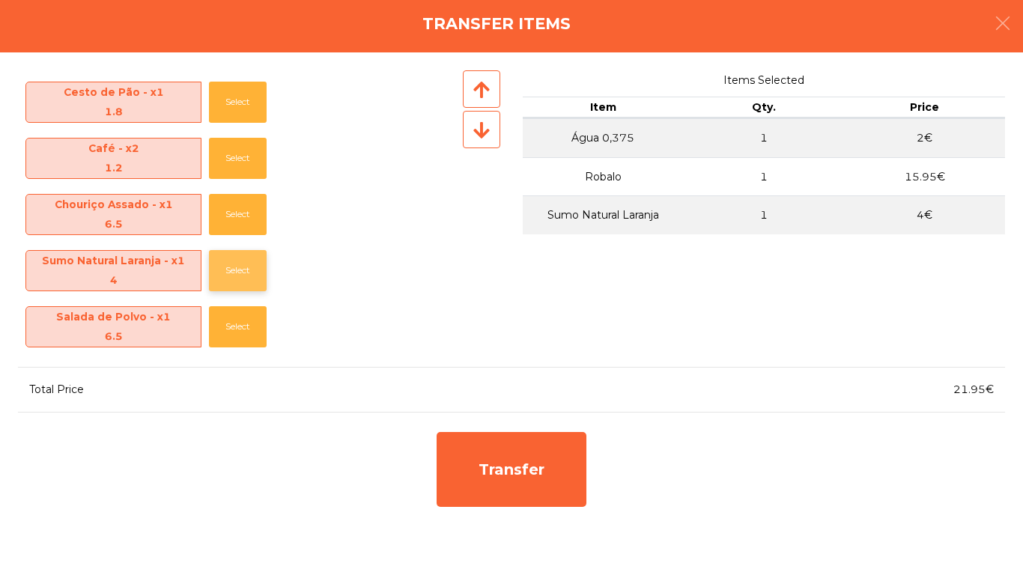
click at [222, 275] on button "Select" at bounding box center [238, 270] width 58 height 41
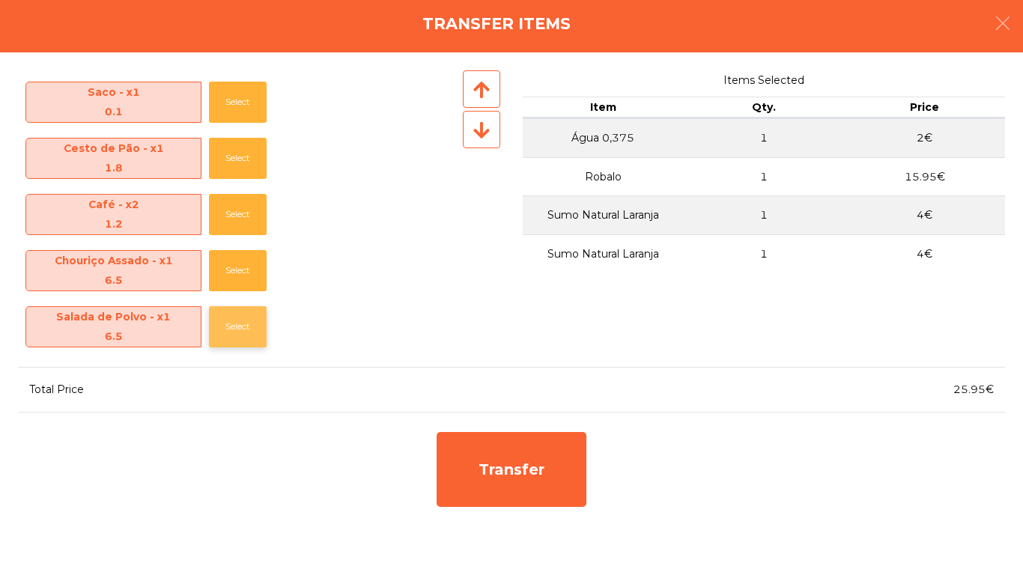
click at [219, 327] on button "Select" at bounding box center [238, 326] width 58 height 41
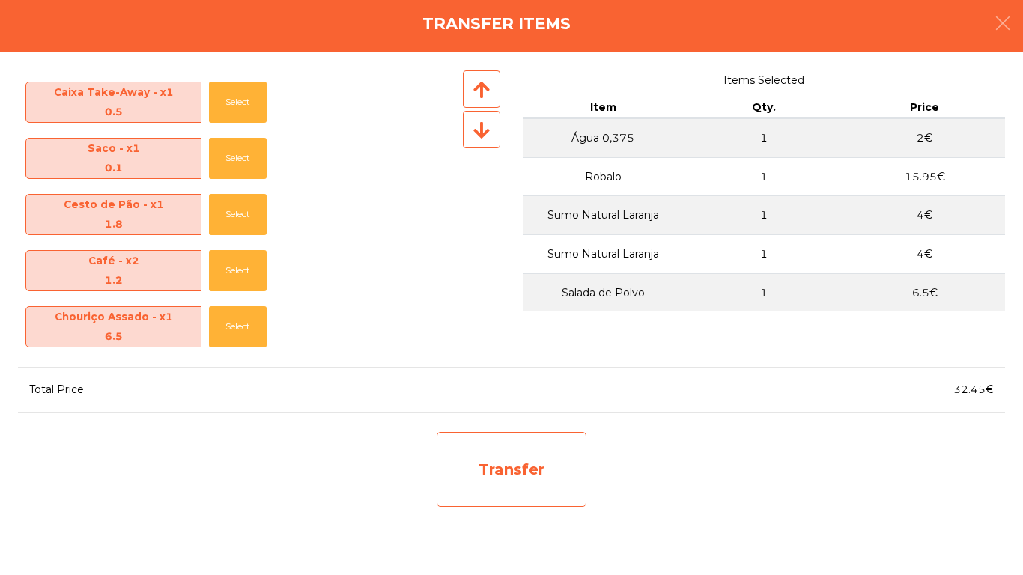
click at [503, 449] on div "Transfer" at bounding box center [512, 469] width 150 height 75
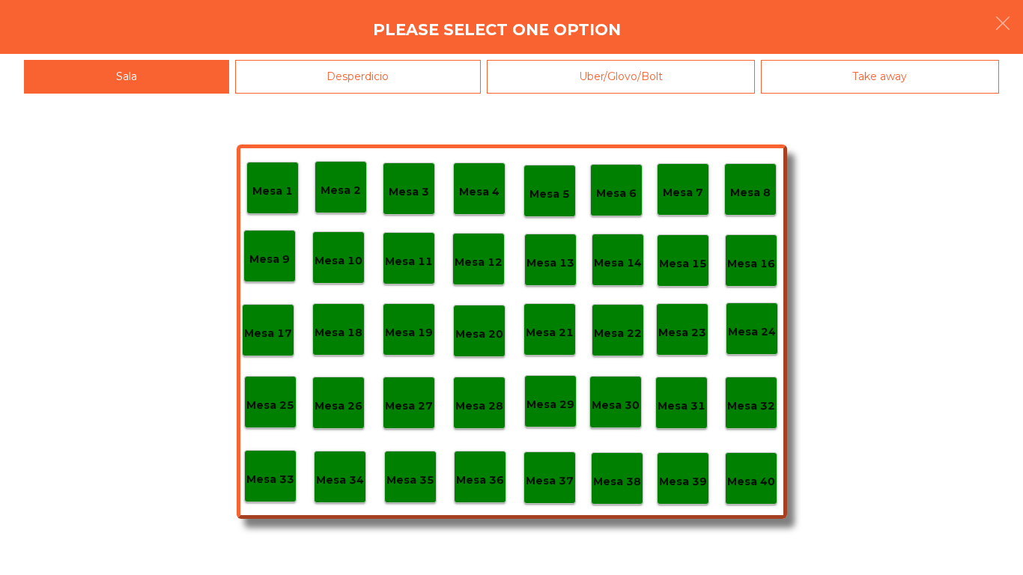
click at [340, 176] on div "Mesa 2" at bounding box center [341, 187] width 40 height 23
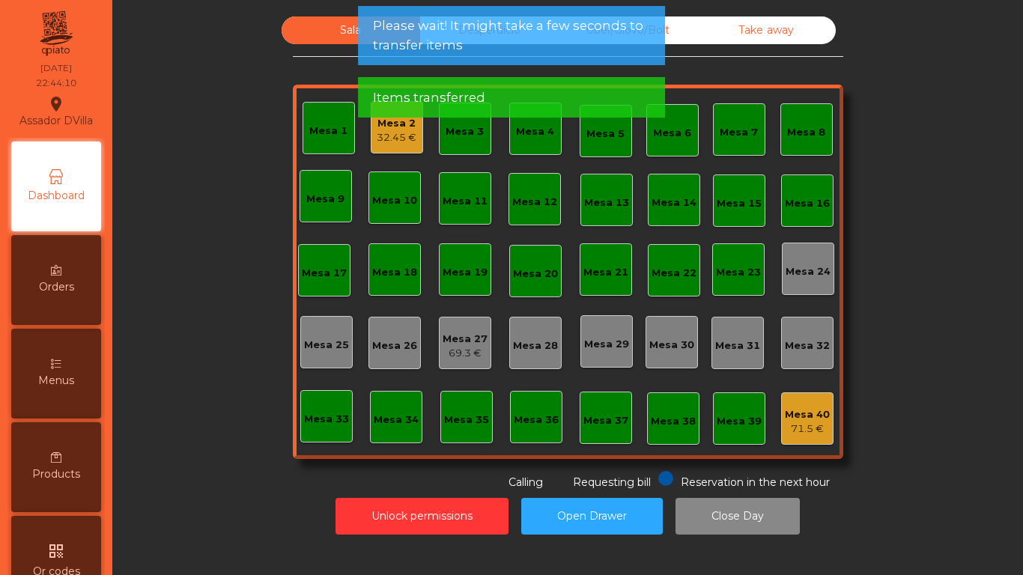
click at [385, 130] on div "32.45 €" at bounding box center [397, 137] width 40 height 15
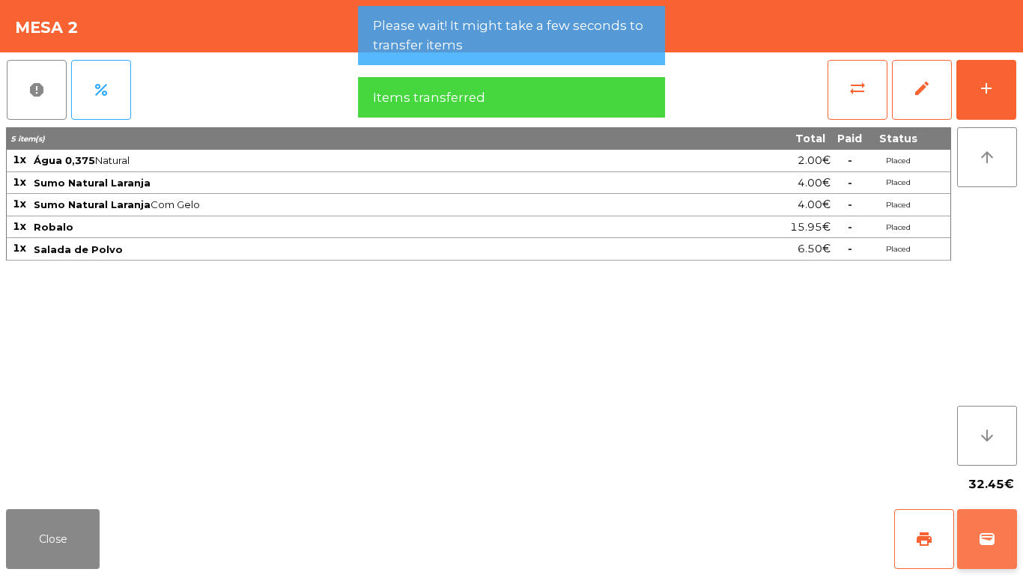
click at [1006, 523] on button "wallet" at bounding box center [987, 539] width 60 height 60
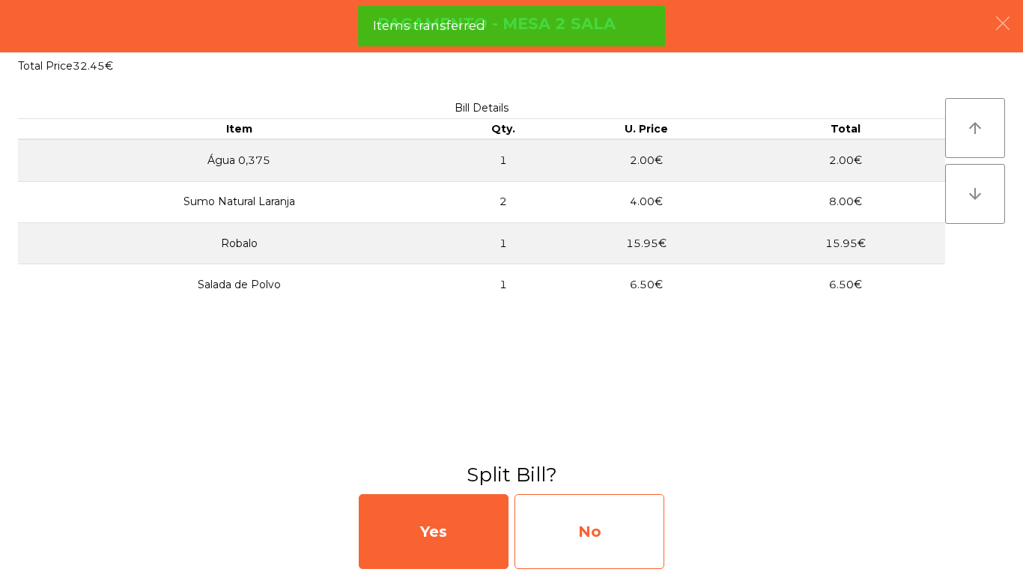
click at [619, 514] on div "No" at bounding box center [589, 531] width 150 height 75
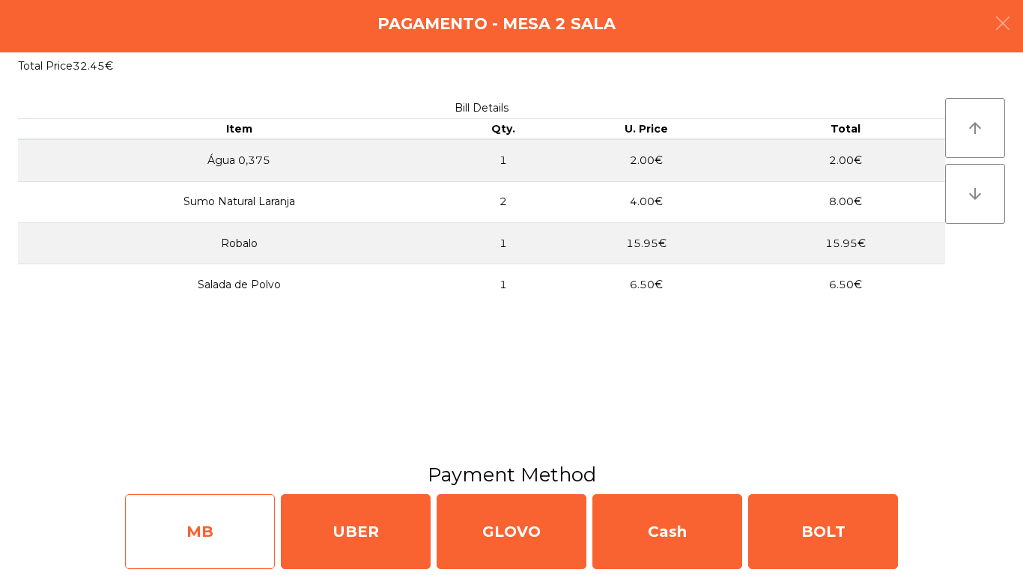
click at [192, 517] on div "MB" at bounding box center [200, 531] width 150 height 75
select select "**"
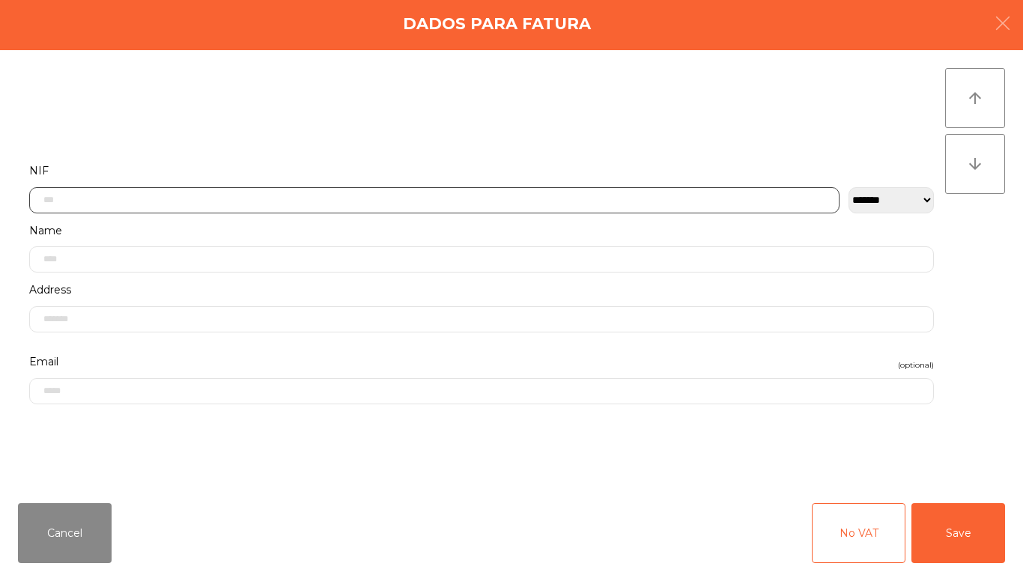
click at [302, 197] on input "text" at bounding box center [434, 200] width 810 height 26
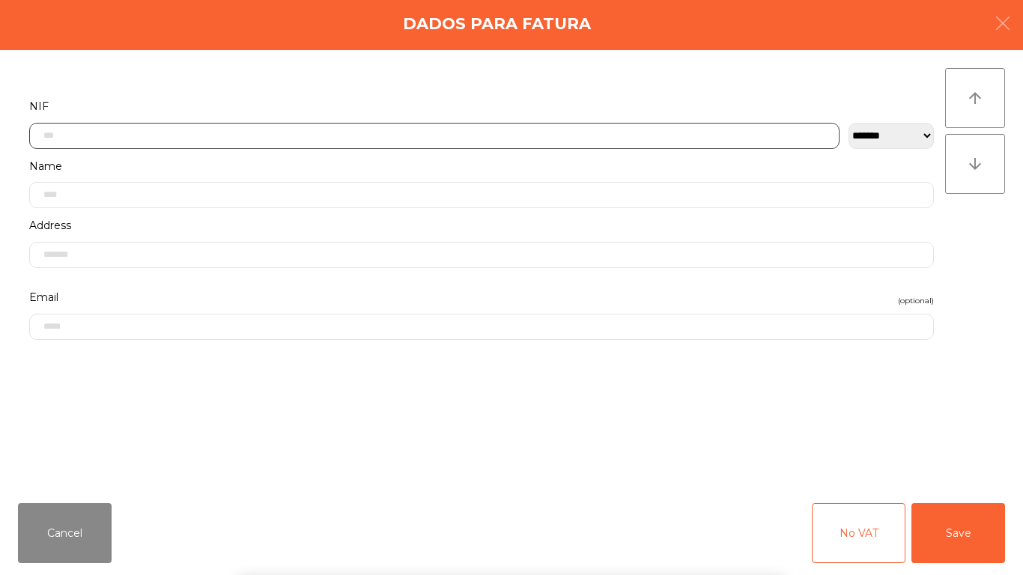
scroll to position [91, 0]
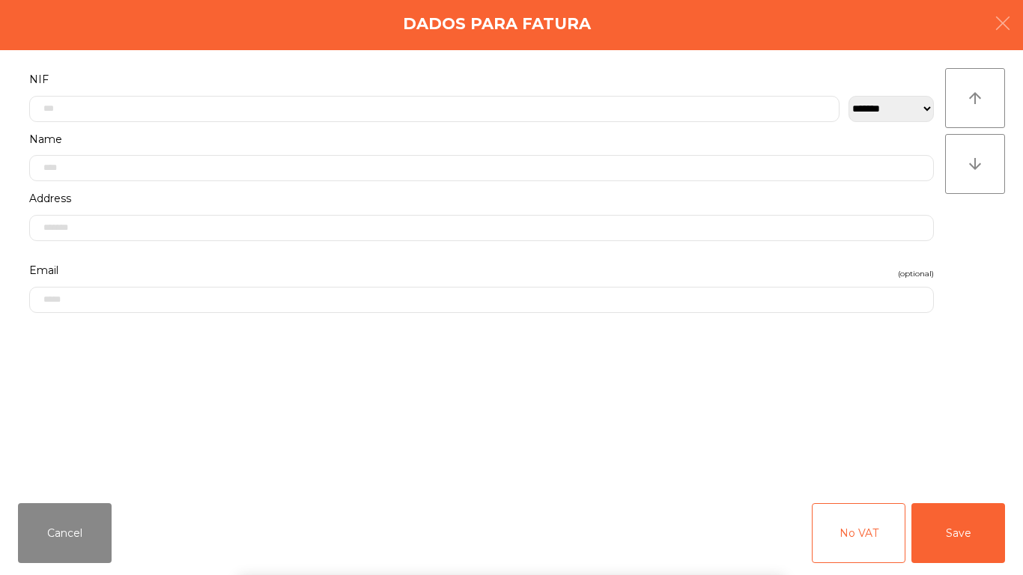
click at [55, 513] on div "` 1 2 3 4 5 6 7 8 9 0 - = keyboard_backspace keyboard_tab q w e r t y u i o p […" at bounding box center [511, 482] width 1023 height 186
click at [68, 517] on button "Cancel" at bounding box center [65, 533] width 94 height 60
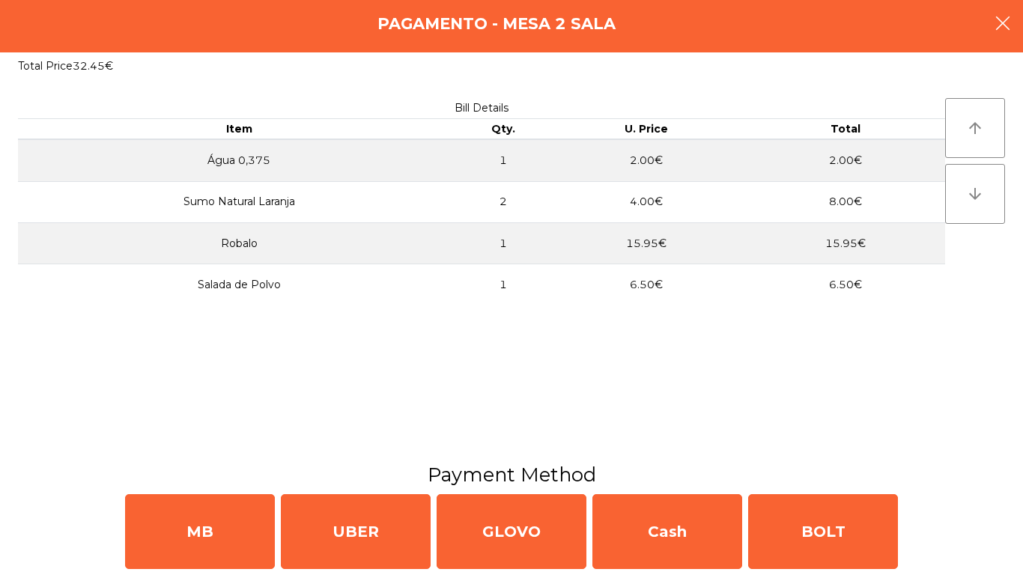
click at [1004, 42] on button "button" at bounding box center [1003, 24] width 42 height 45
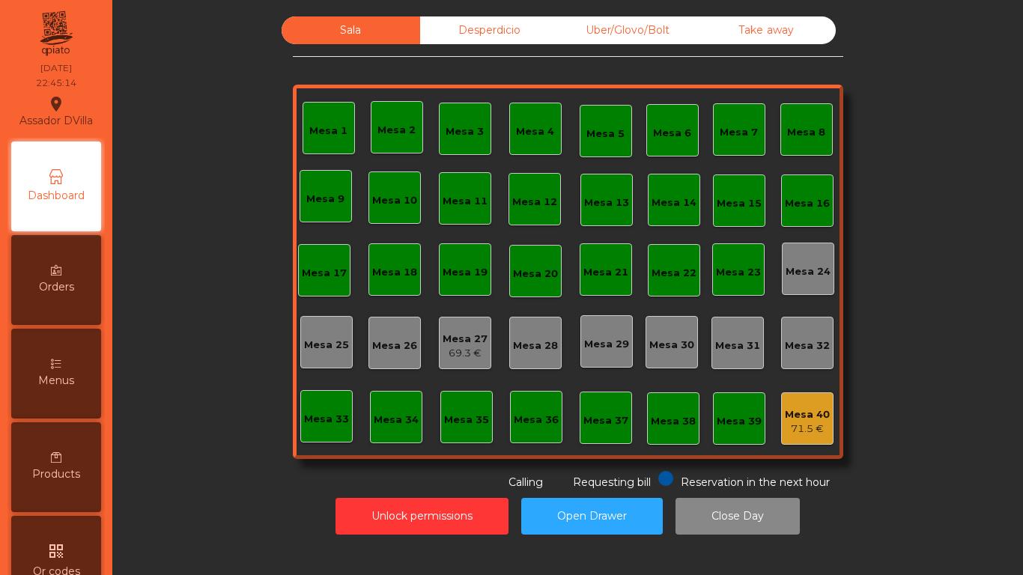
click at [448, 339] on div "Mesa 27" at bounding box center [465, 339] width 45 height 15
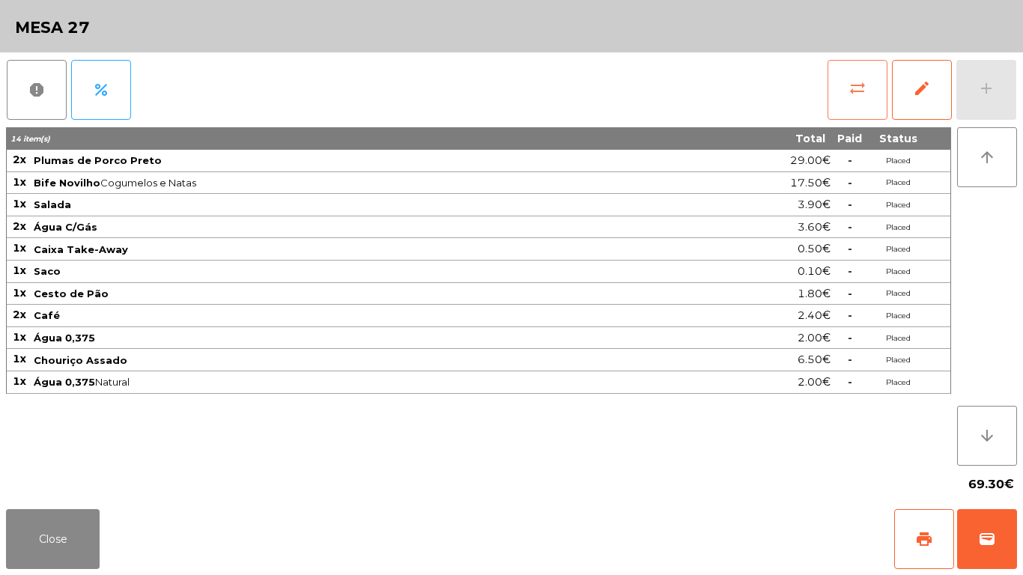
click at [870, 73] on button "sync_alt" at bounding box center [857, 90] width 60 height 60
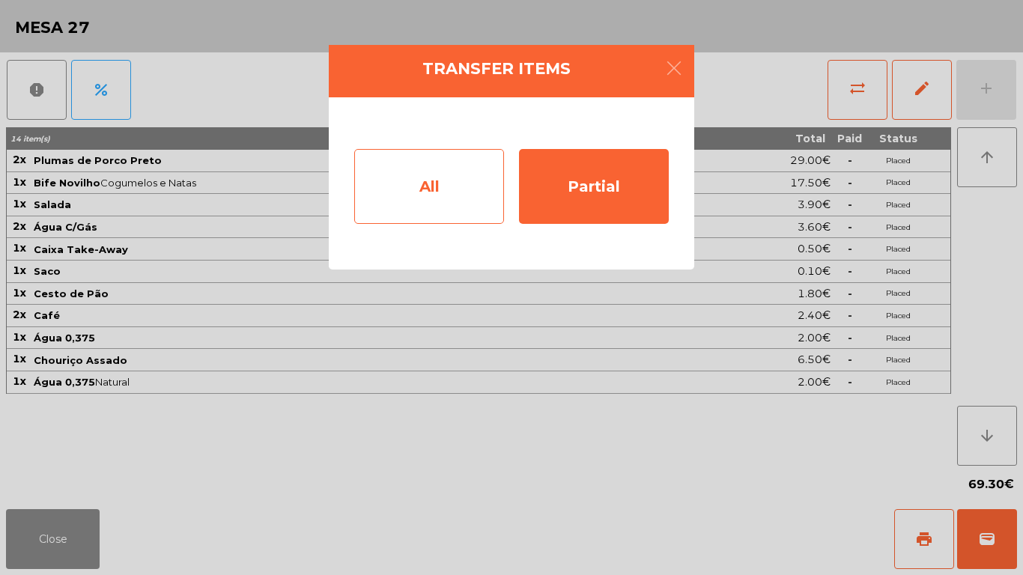
click at [413, 186] on div "All" at bounding box center [429, 186] width 150 height 75
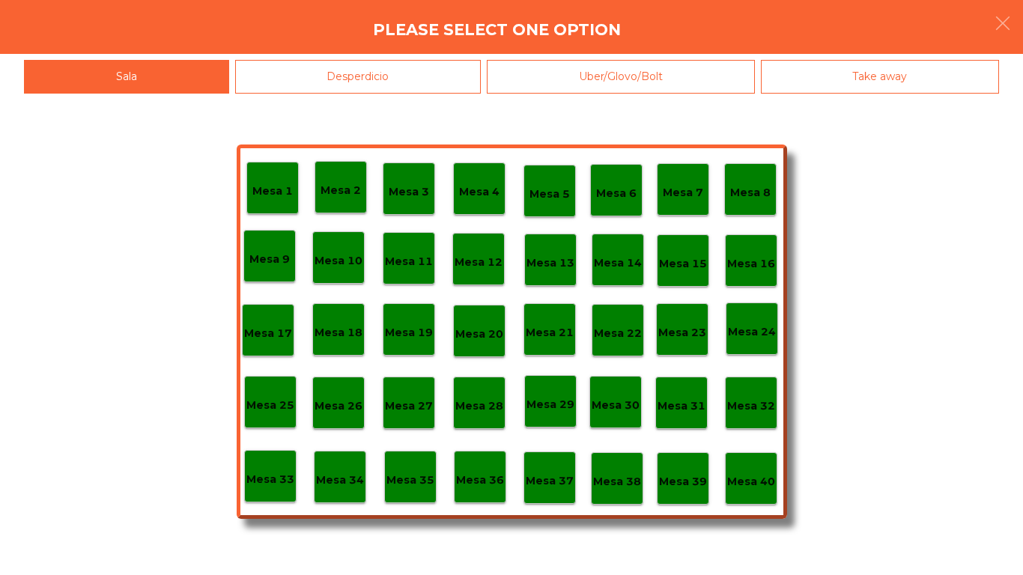
click at [334, 182] on p "Mesa 2" at bounding box center [341, 190] width 40 height 17
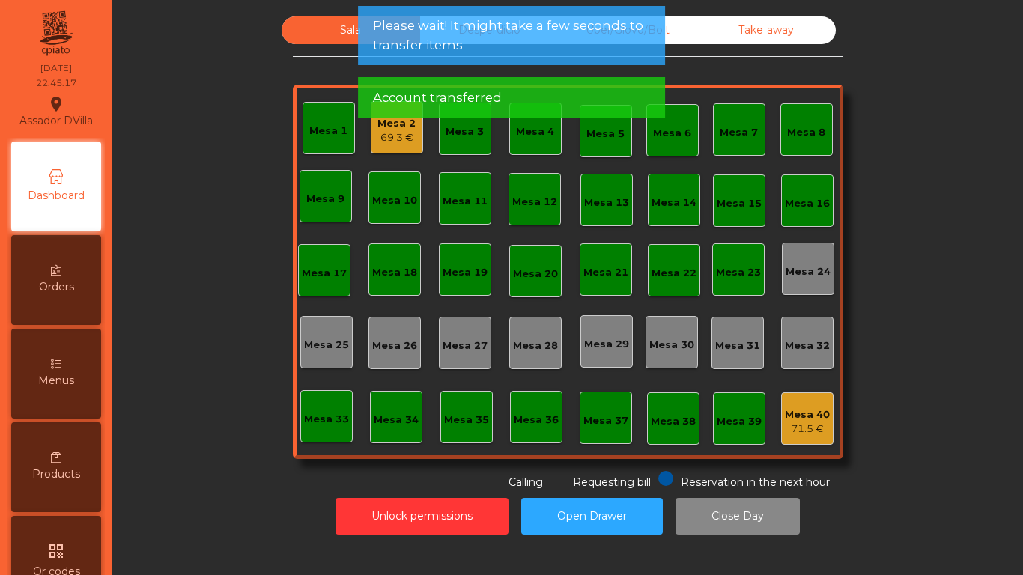
click at [397, 135] on div "69.3 €" at bounding box center [396, 137] width 38 height 15
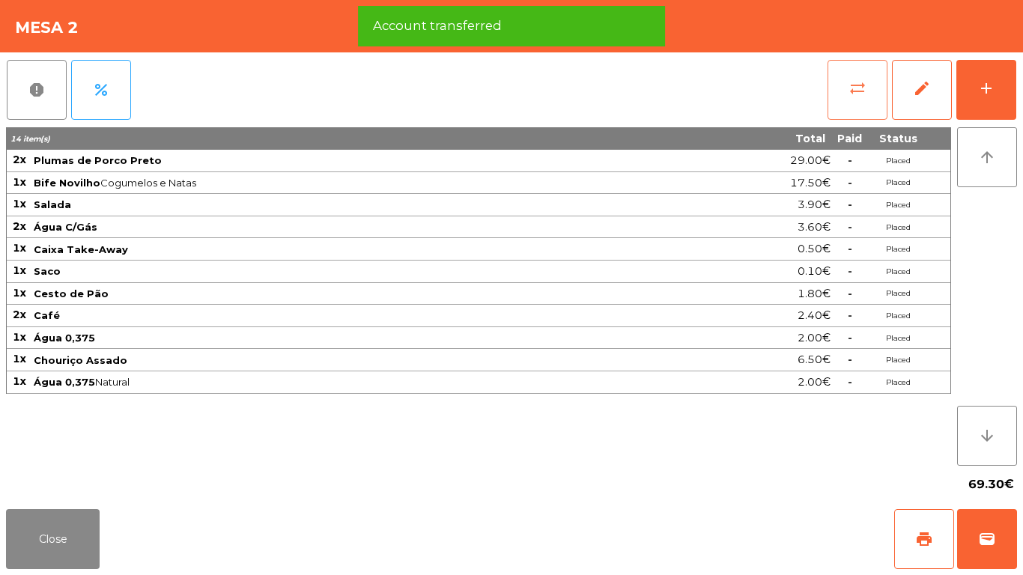
click at [858, 81] on span "sync_alt" at bounding box center [857, 88] width 18 height 18
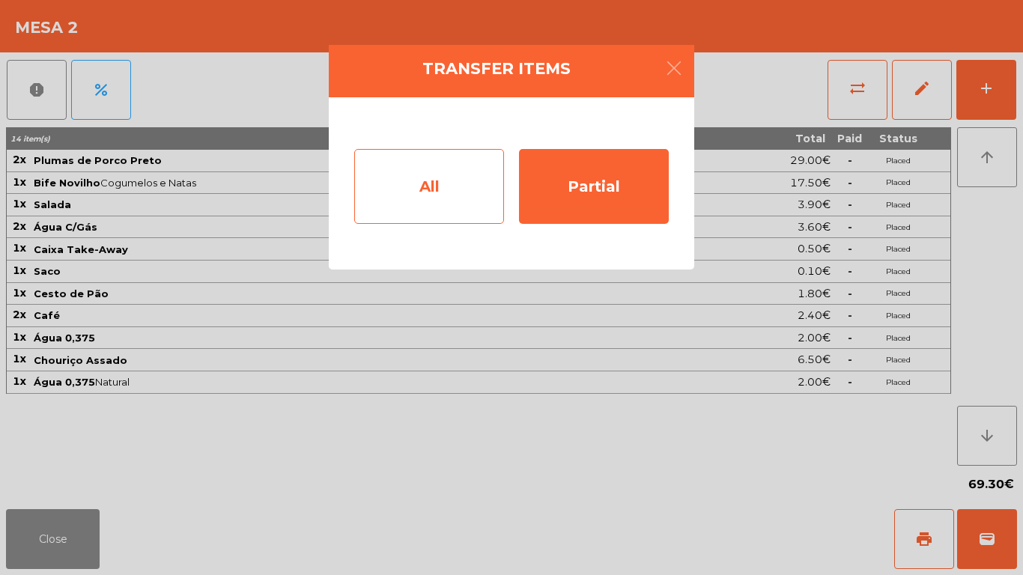
click at [466, 171] on div "All" at bounding box center [429, 186] width 150 height 75
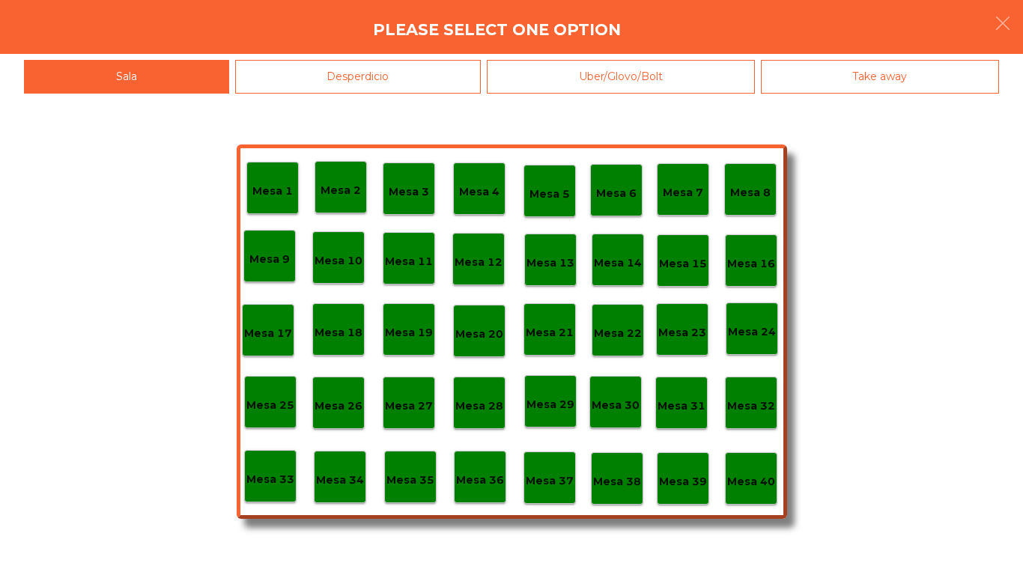
click at [771, 480] on p "Mesa 40" at bounding box center [751, 481] width 48 height 17
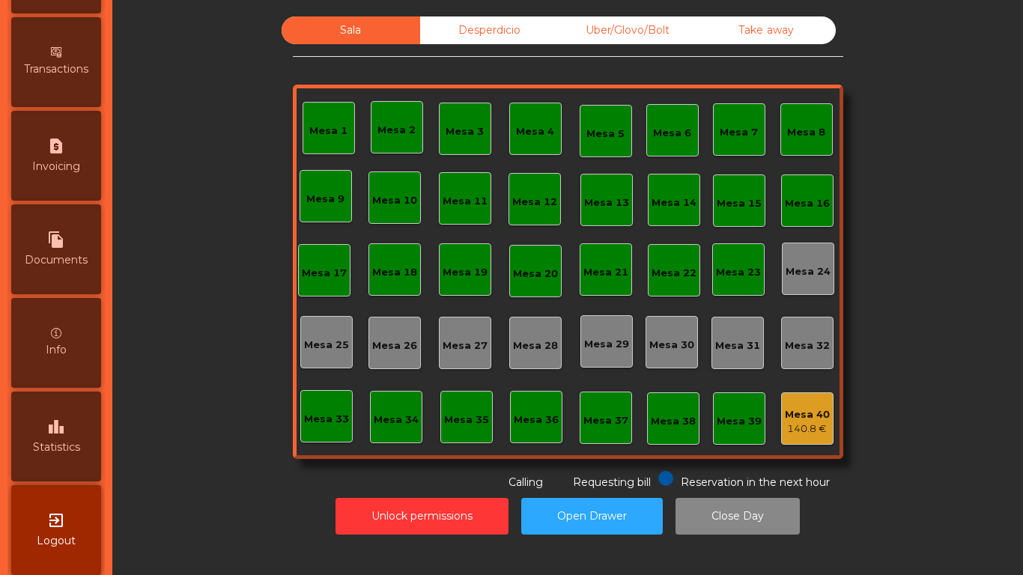
scroll to position [791, 0]
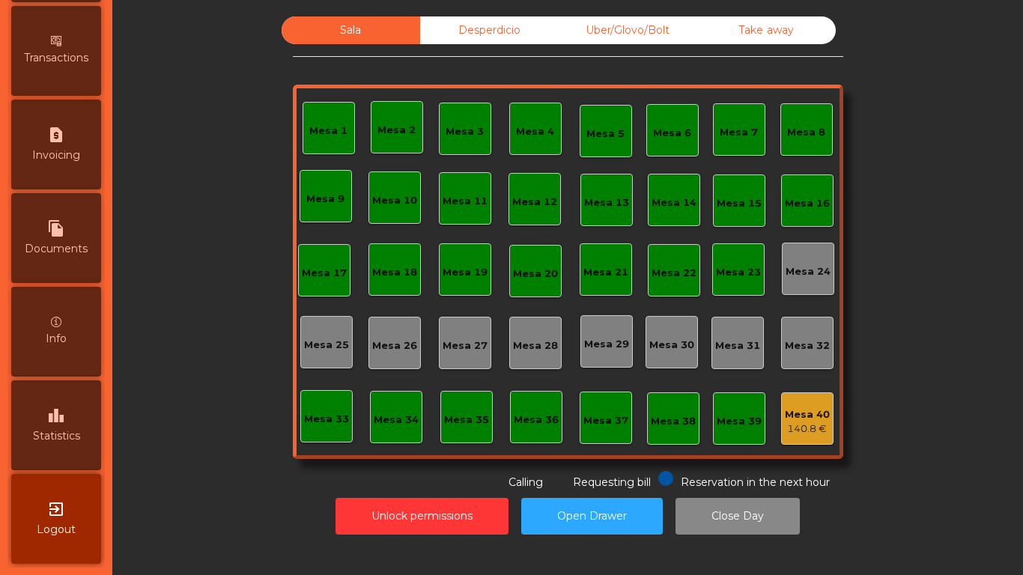
click at [65, 418] on icon "leaderboard" at bounding box center [56, 416] width 18 height 18
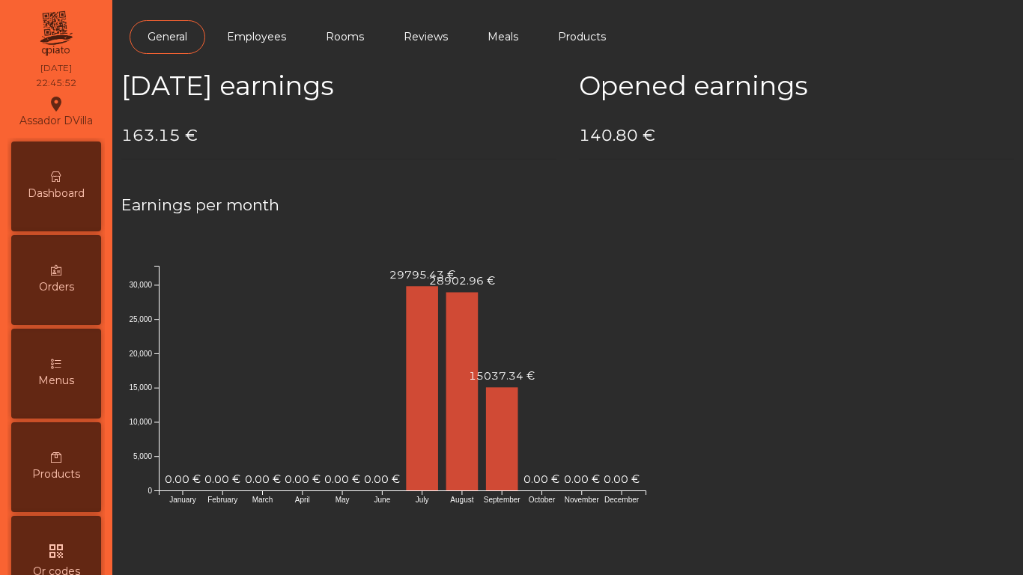
click at [70, 177] on div "Dashboard" at bounding box center [56, 187] width 90 height 90
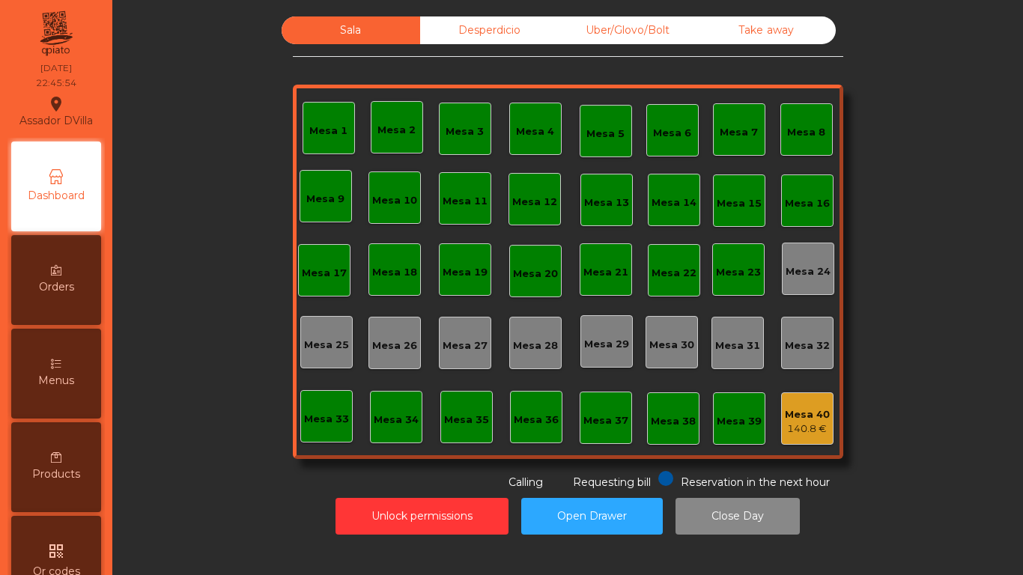
click at [793, 406] on div "Mesa 40 140.8 €" at bounding box center [807, 418] width 45 height 35
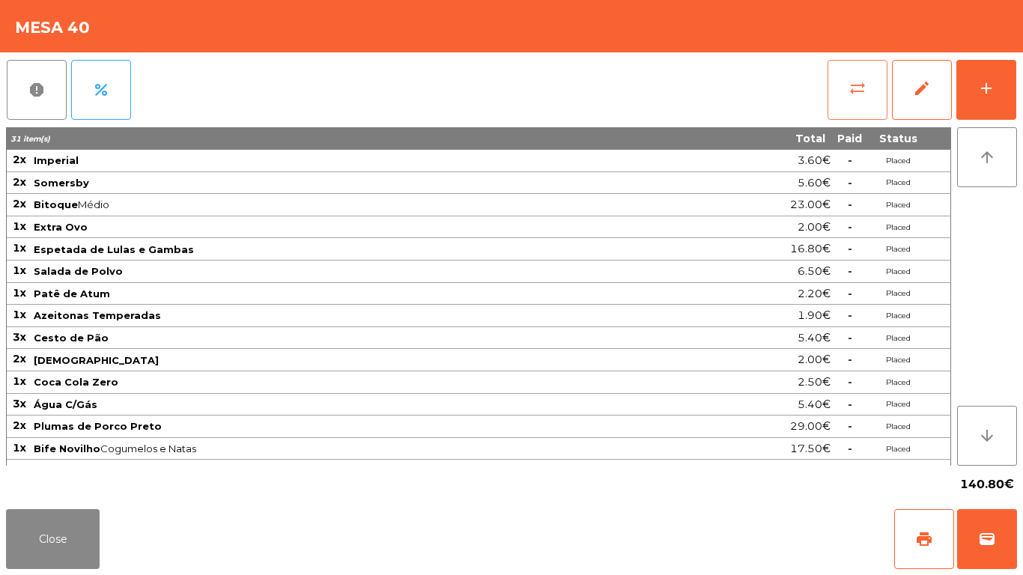
click at [881, 97] on button "sync_alt" at bounding box center [857, 90] width 60 height 60
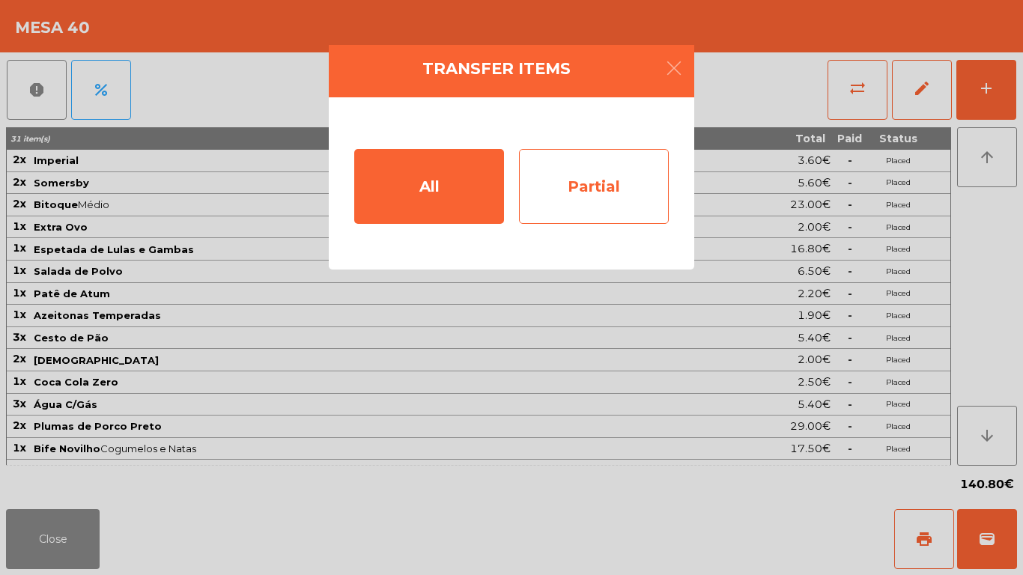
drag, startPoint x: 514, startPoint y: 203, endPoint x: 524, endPoint y: 204, distance: 10.5
click at [514, 204] on div "All Partial" at bounding box center [511, 183] width 365 height 172
click at [556, 198] on div "Partial" at bounding box center [594, 186] width 150 height 75
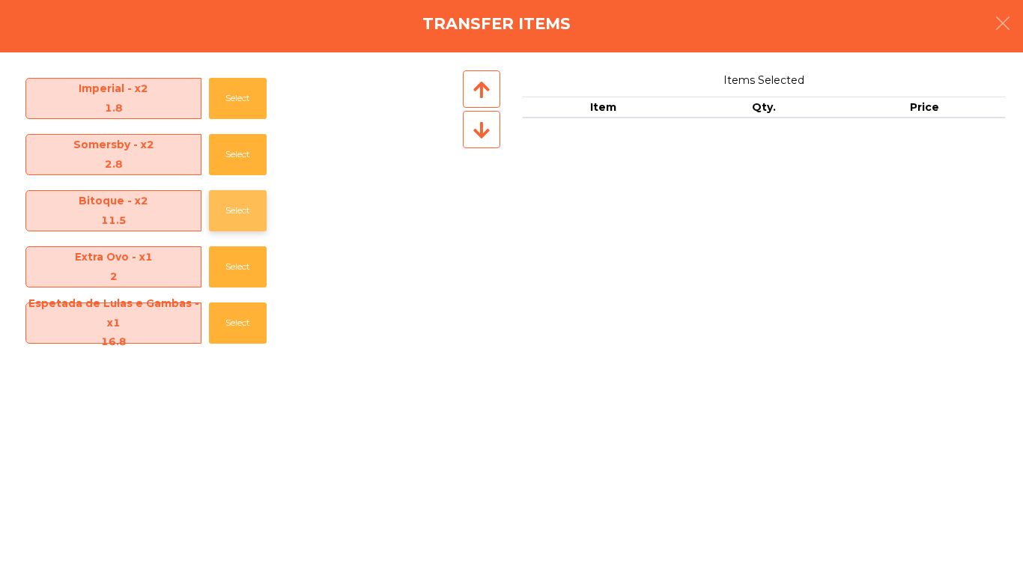
click at [238, 213] on button "Select" at bounding box center [238, 210] width 58 height 41
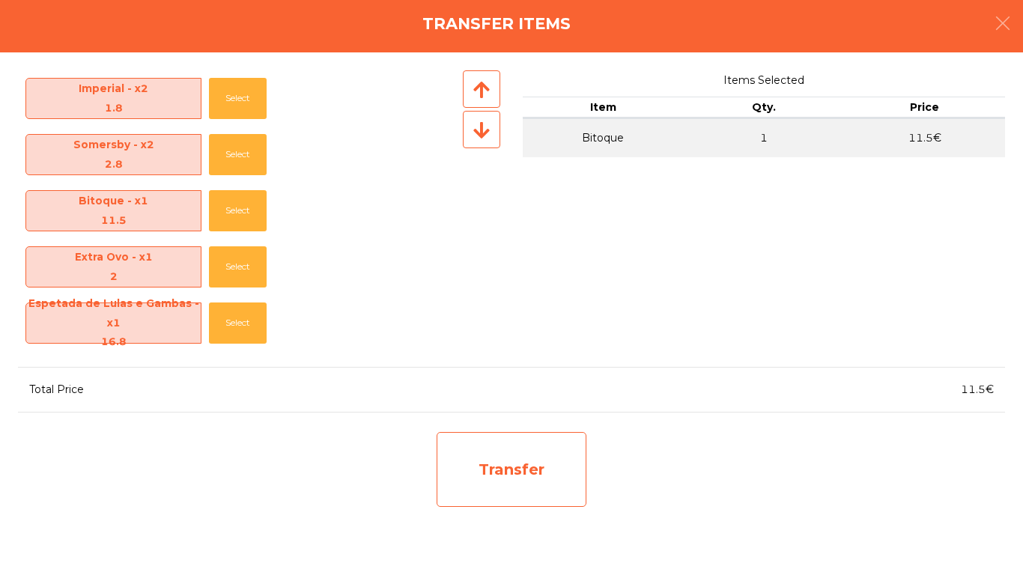
click at [570, 486] on div "Transfer" at bounding box center [512, 469] width 150 height 75
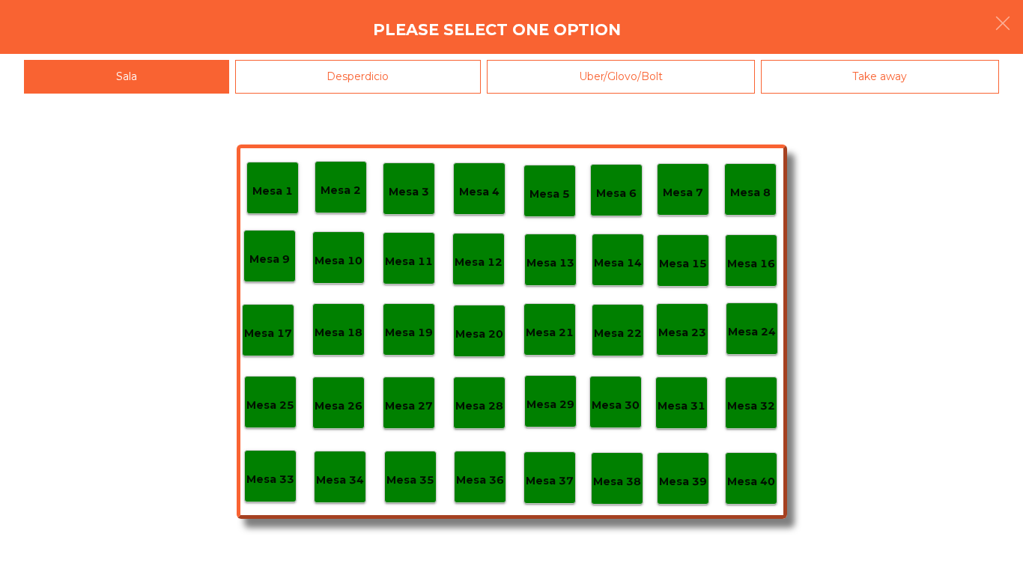
click at [322, 195] on div "Mesa 2" at bounding box center [341, 187] width 52 height 52
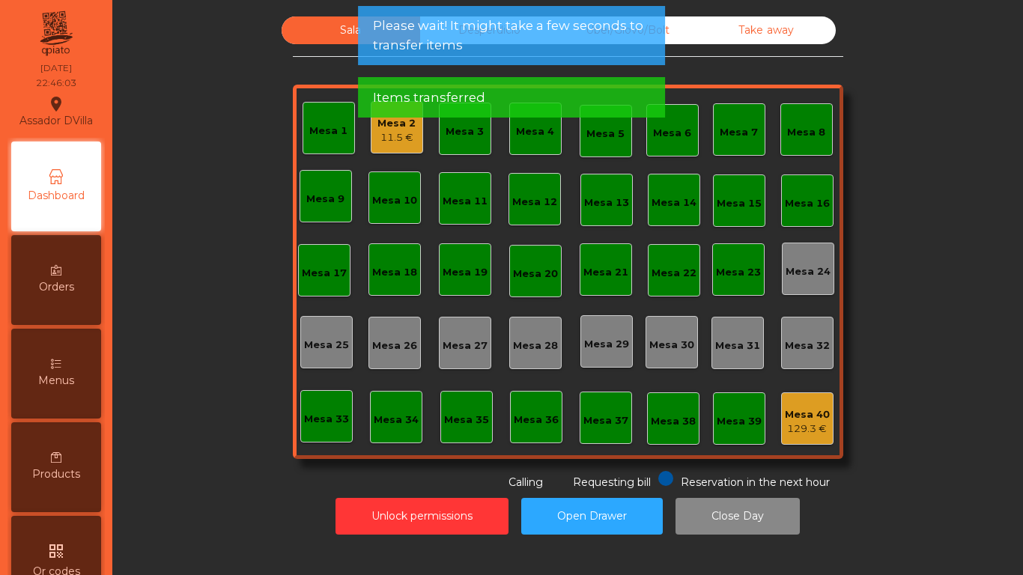
click at [377, 142] on div "11.5 €" at bounding box center [396, 137] width 38 height 15
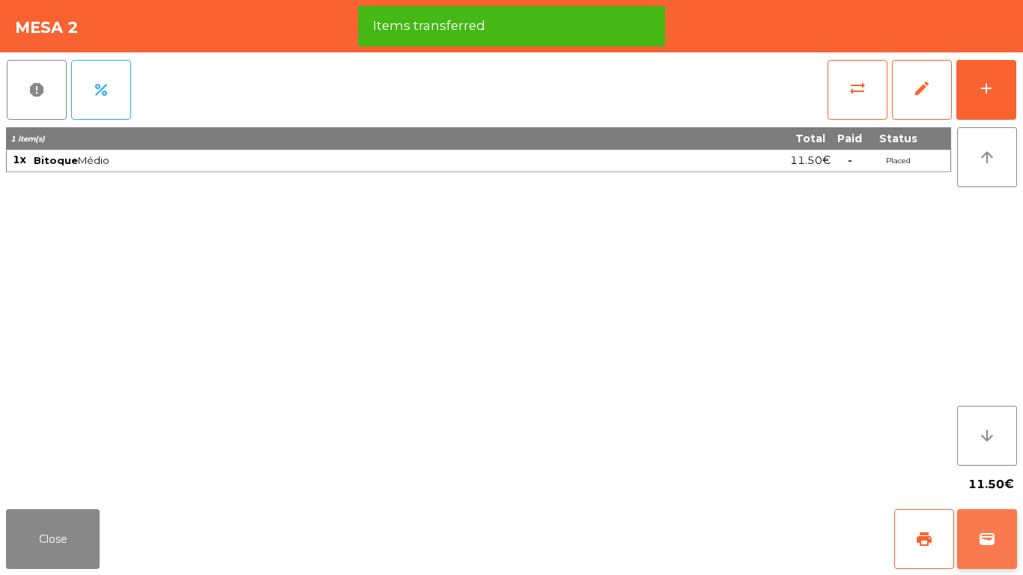
click at [1001, 536] on button "wallet" at bounding box center [987, 539] width 60 height 60
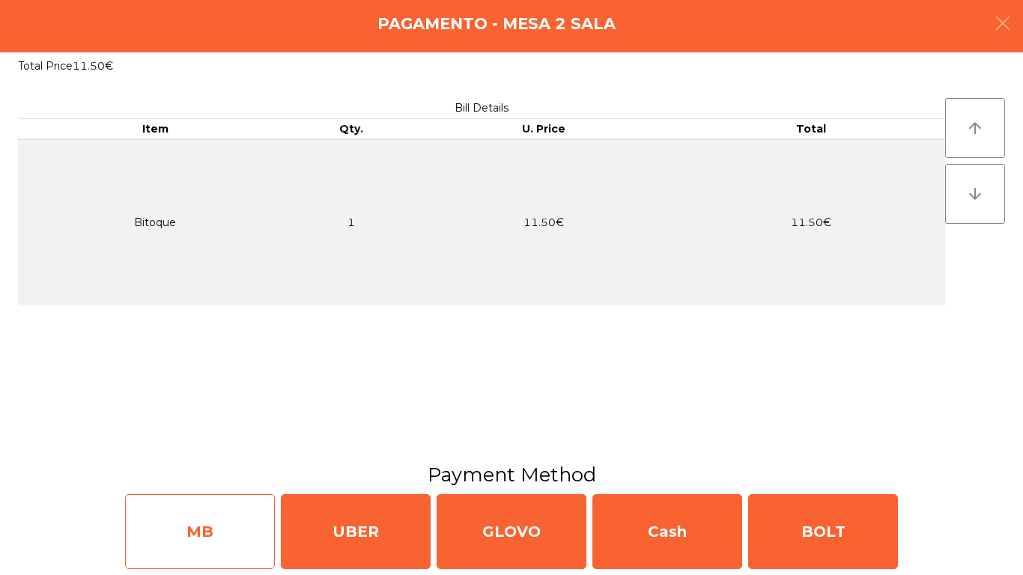
click at [186, 515] on div "MB" at bounding box center [200, 531] width 150 height 75
select select "**"
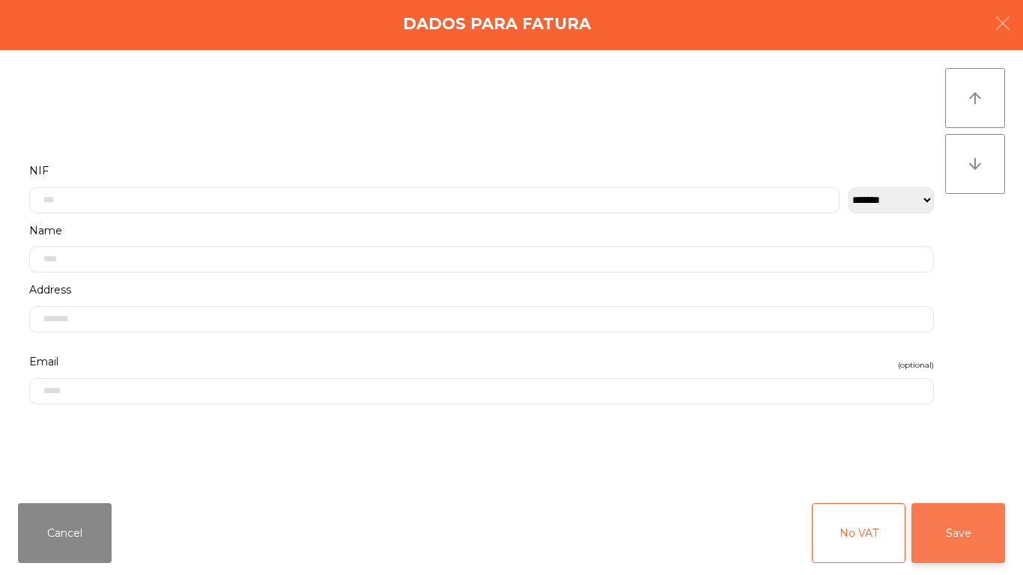
click at [962, 515] on button "Save" at bounding box center [958, 533] width 94 height 60
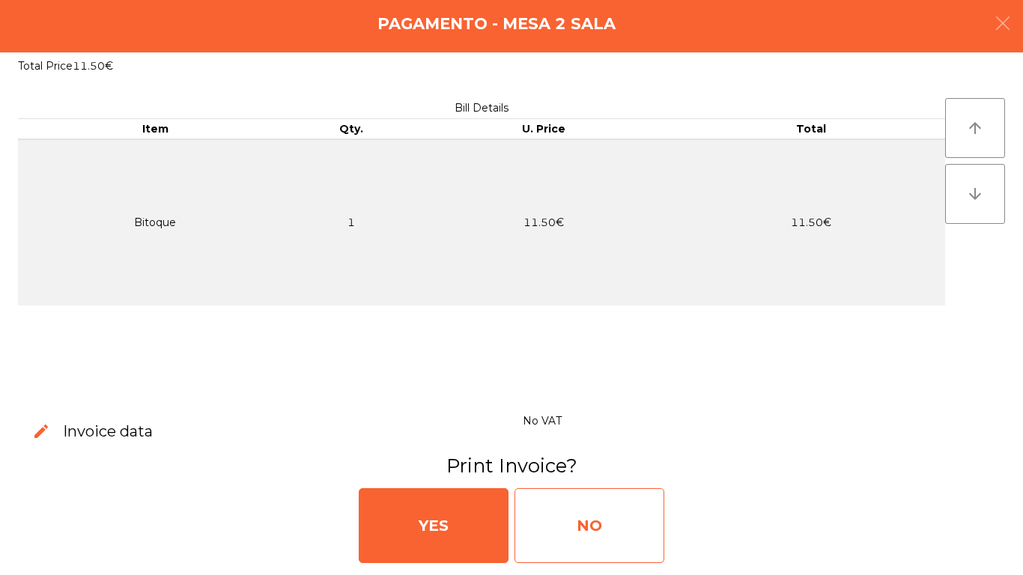
click at [607, 498] on div "NO" at bounding box center [589, 525] width 150 height 75
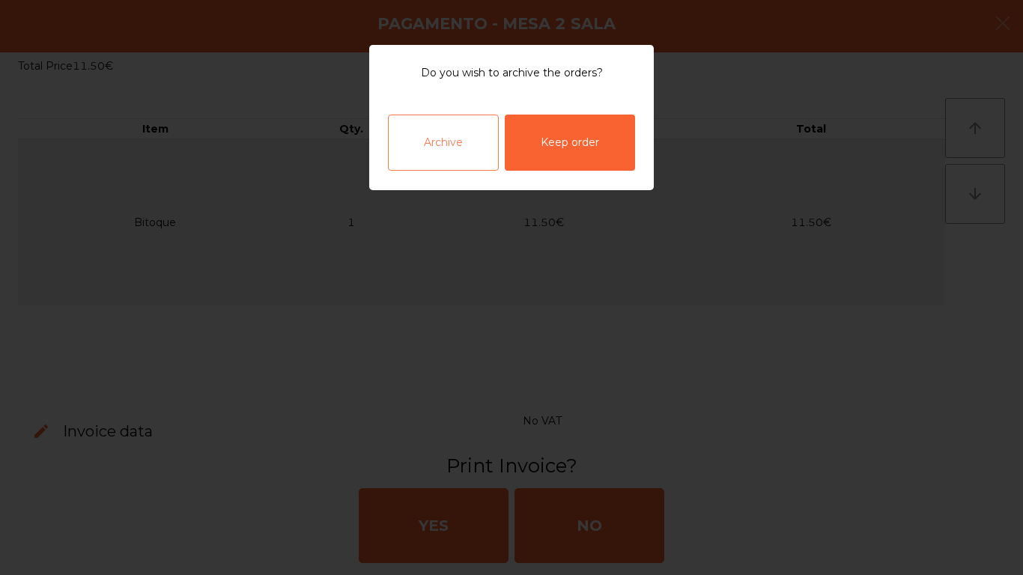
click at [458, 162] on div "Archive" at bounding box center [443, 143] width 111 height 56
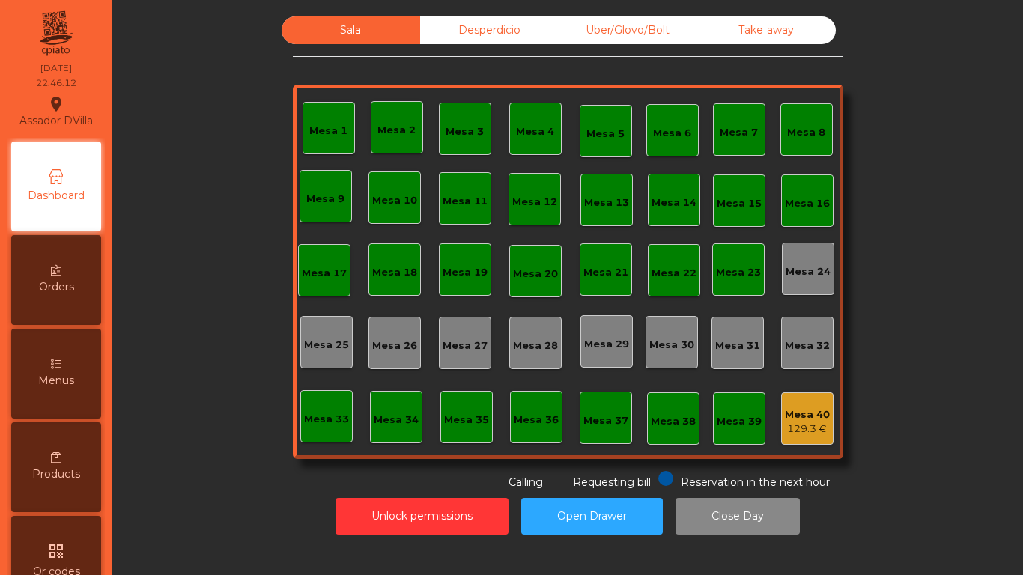
click at [800, 404] on div "Mesa 40 129.3 €" at bounding box center [807, 418] width 45 height 35
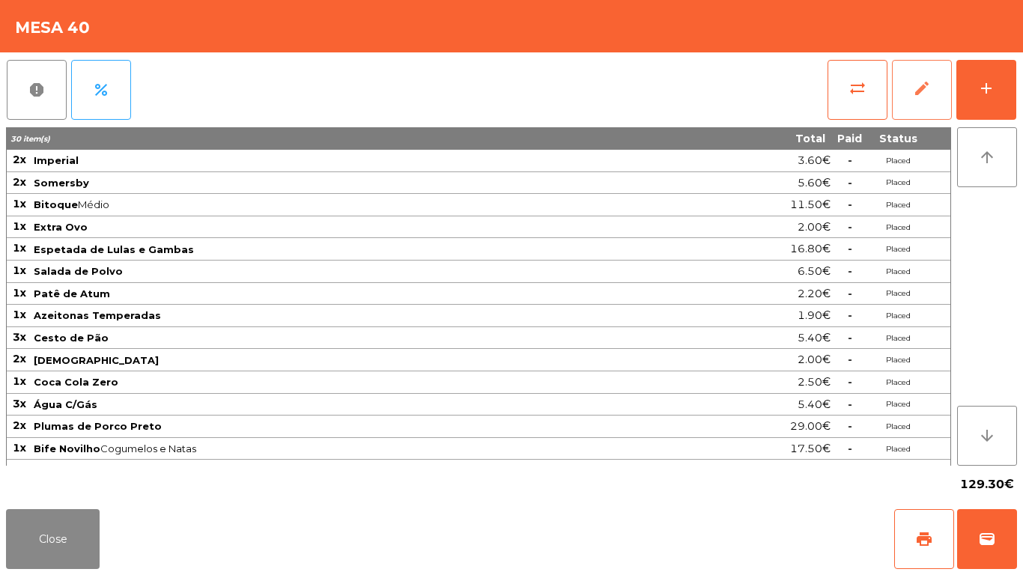
click at [902, 92] on button "edit" at bounding box center [922, 90] width 60 height 60
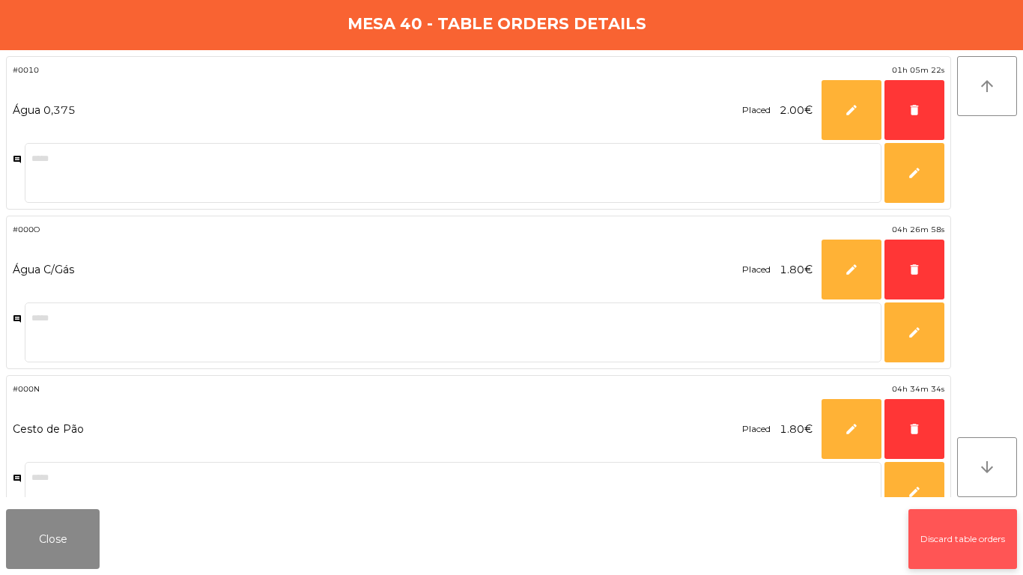
click at [908, 529] on button "Discard table orders" at bounding box center [962, 539] width 109 height 60
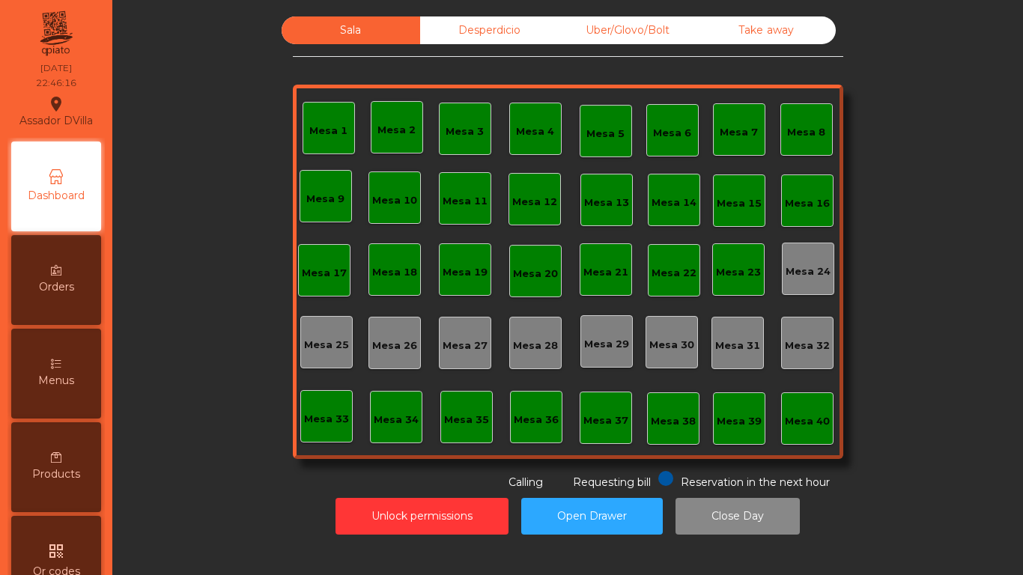
click at [458, 41] on div "Desperdicio" at bounding box center [489, 30] width 139 height 28
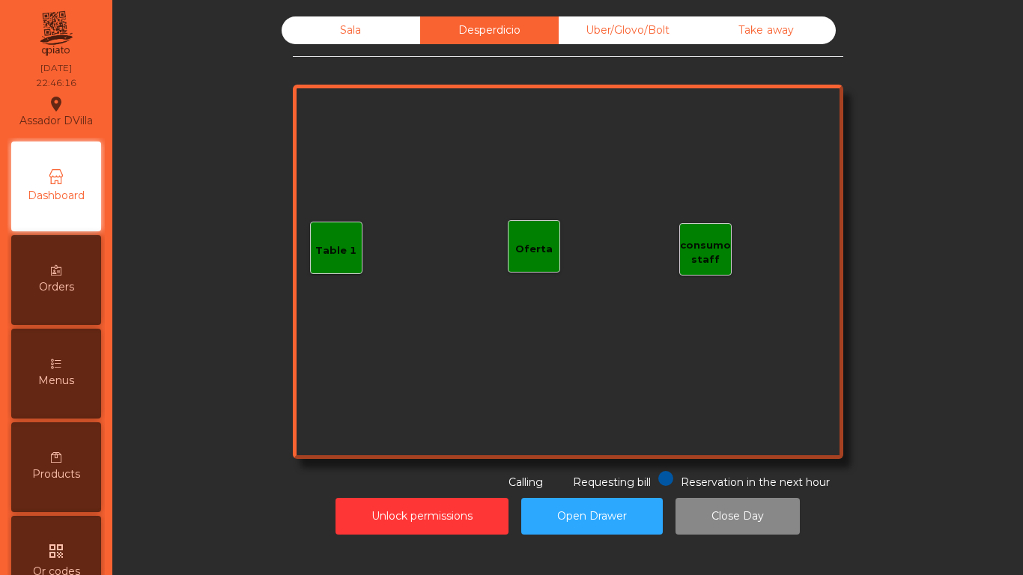
click at [672, 31] on div "Uber/Glovo/Bolt" at bounding box center [628, 30] width 139 height 28
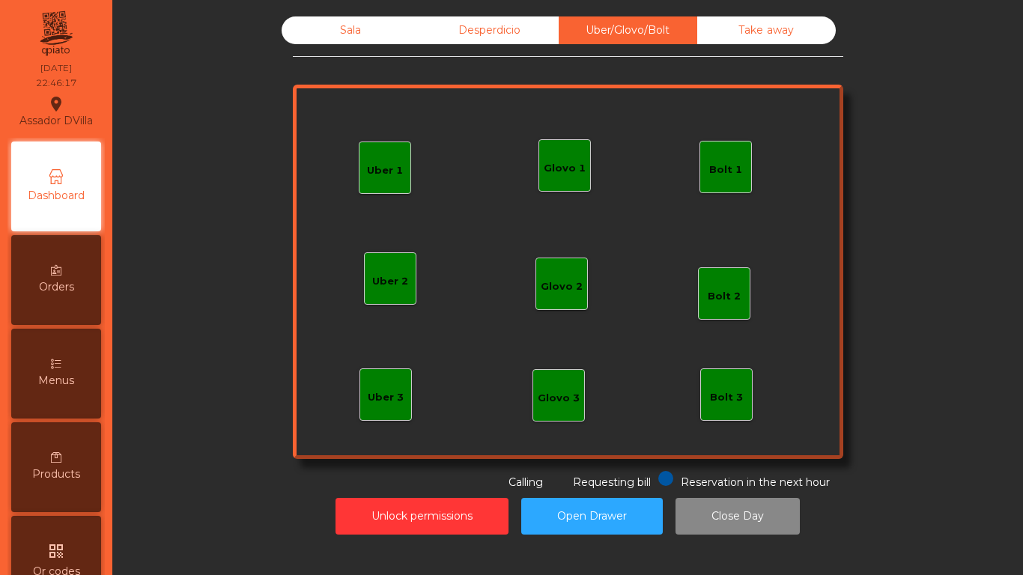
click at [759, 31] on div "Take away" at bounding box center [766, 30] width 139 height 28
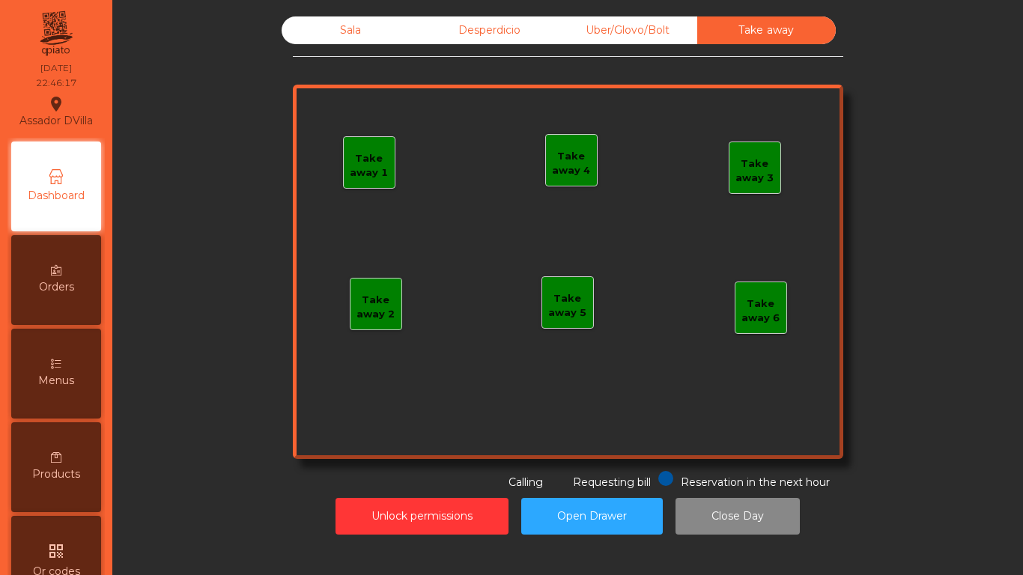
click at [379, 16] on div "Sala Desperdicio Uber/Glovo/Bolt Take away Take away 1 Take away 2 Take away 3 …" at bounding box center [567, 275] width 893 height 533
click at [377, 18] on div "Sala" at bounding box center [351, 30] width 139 height 28
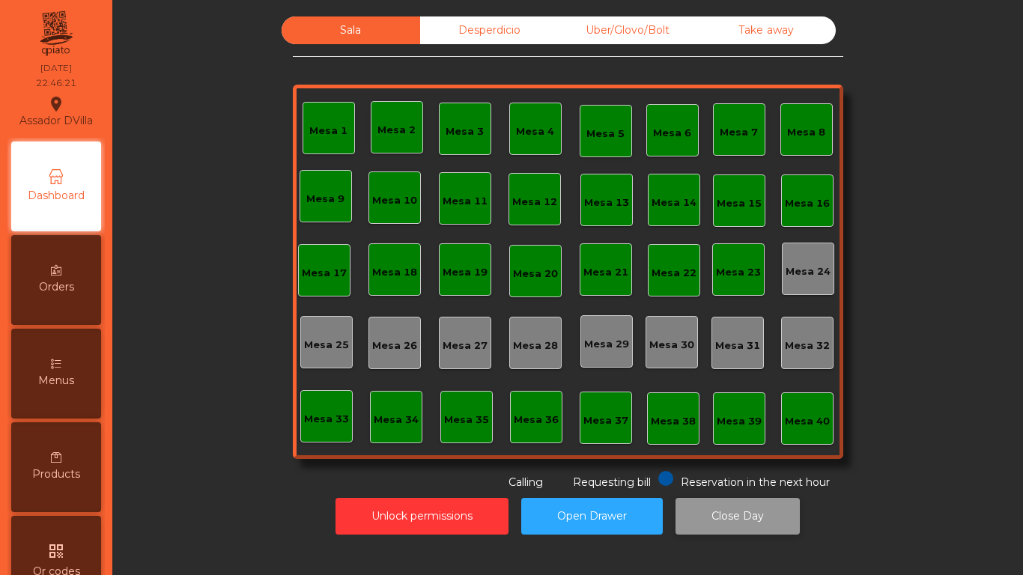
click at [691, 523] on button "Close Day" at bounding box center [737, 516] width 124 height 37
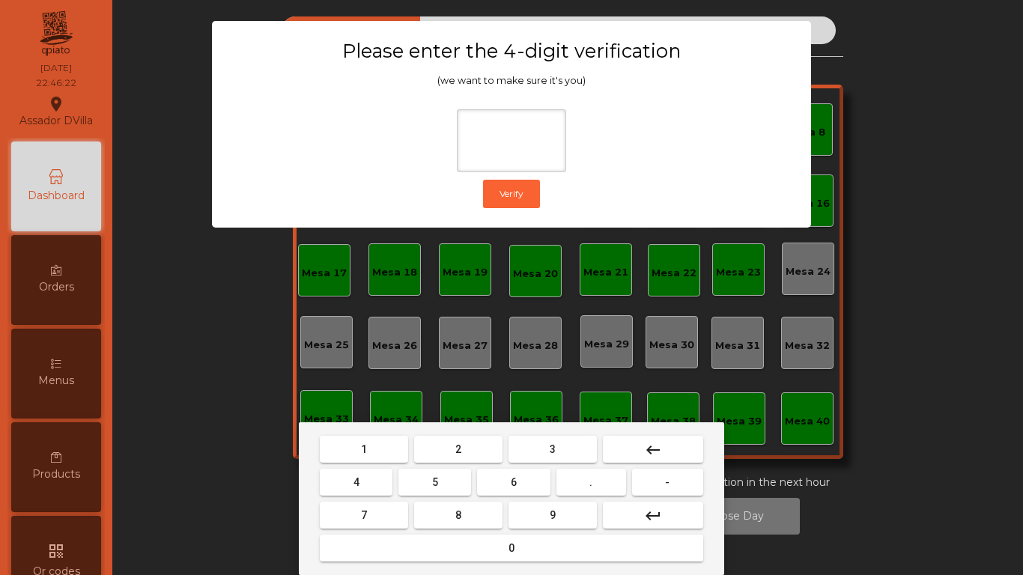
click at [390, 441] on button "1" at bounding box center [364, 449] width 88 height 27
click at [553, 520] on span "9" at bounding box center [553, 515] width 6 height 12
click at [360, 488] on button "4" at bounding box center [356, 482] width 73 height 27
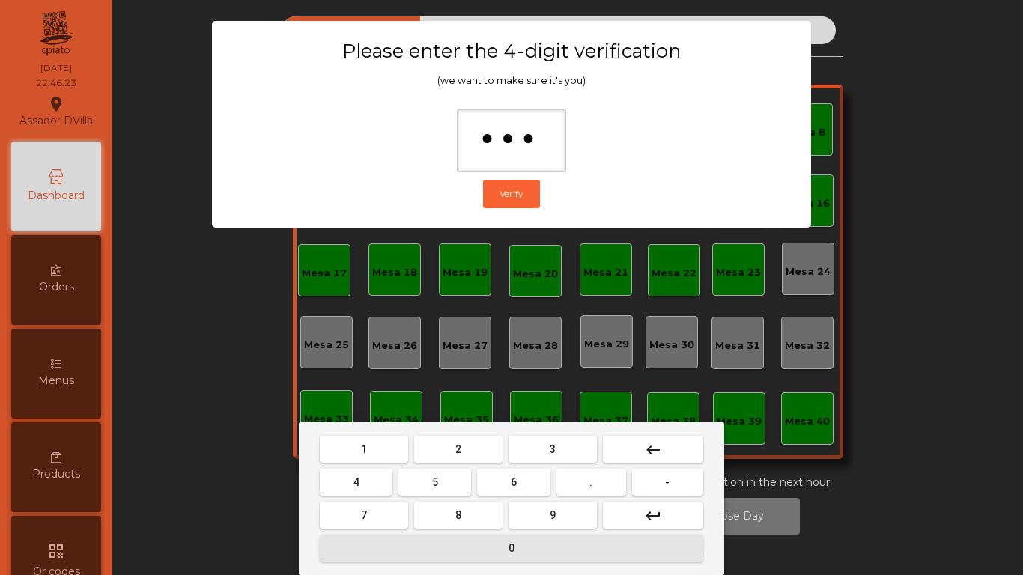
click at [431, 548] on button "0" at bounding box center [511, 548] width 383 height 27
type input "****"
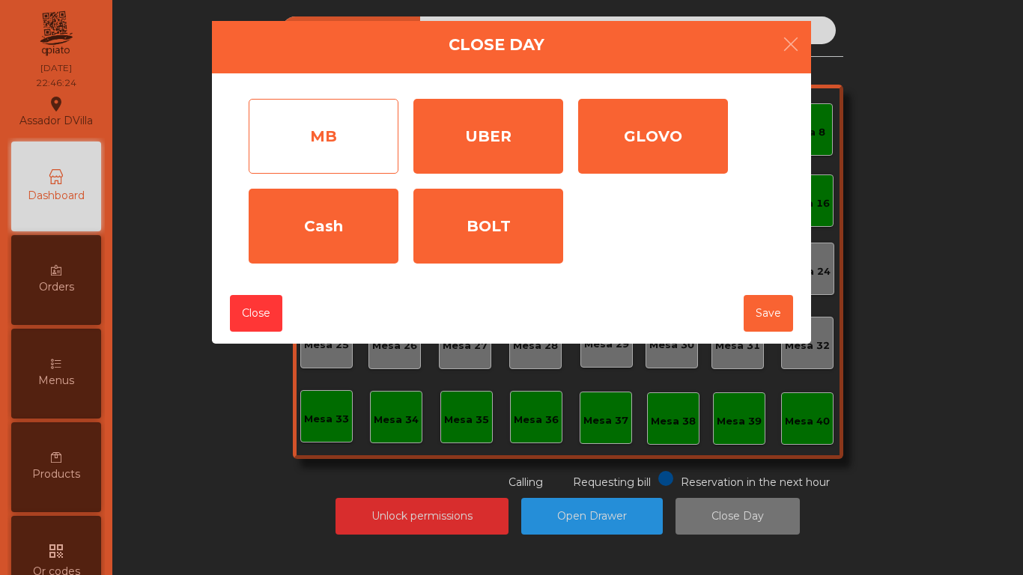
click at [393, 142] on div "MB" at bounding box center [324, 136] width 150 height 75
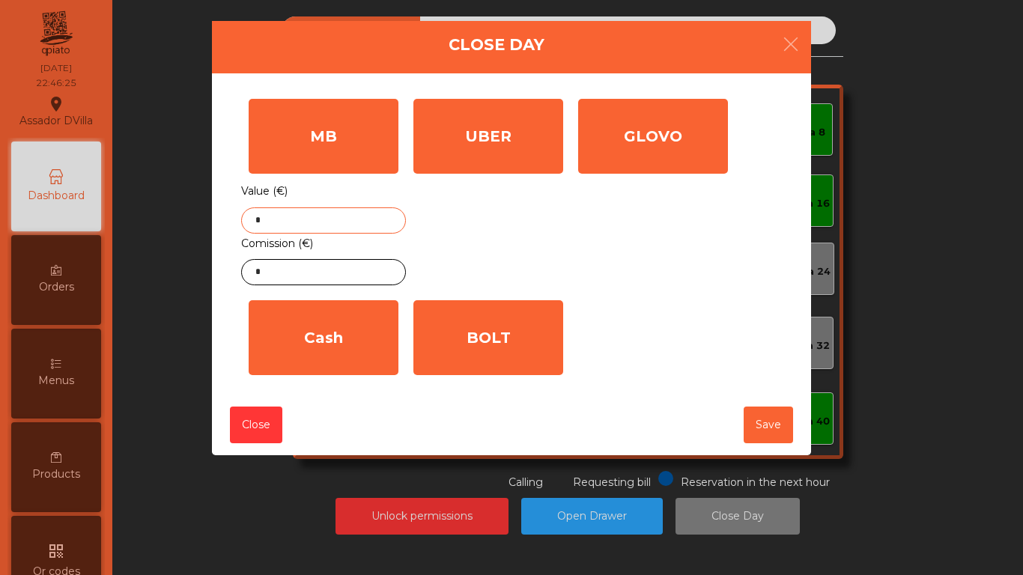
click at [327, 218] on input "*" at bounding box center [323, 220] width 165 height 26
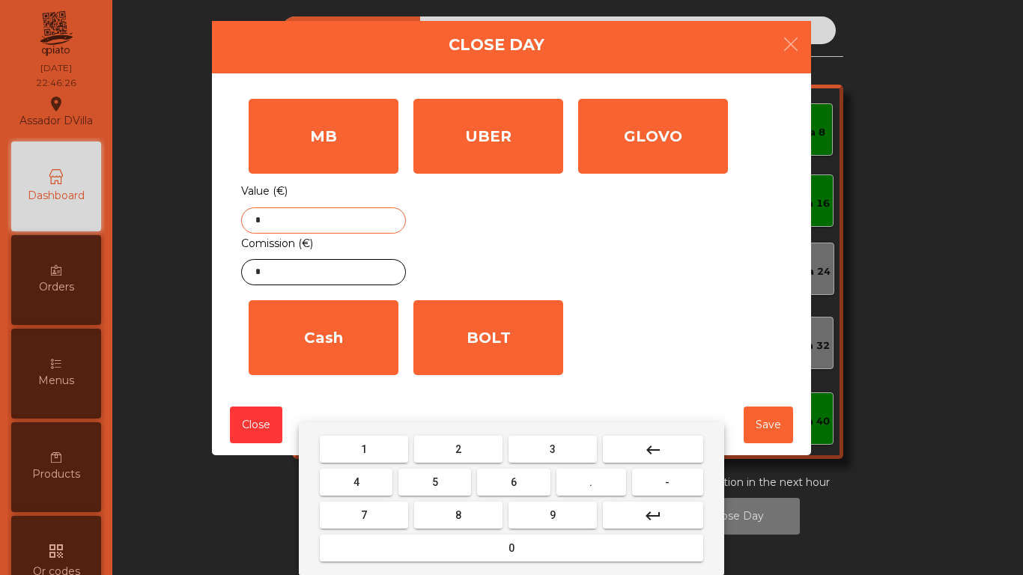
drag, startPoint x: 387, startPoint y: 443, endPoint x: 398, endPoint y: 449, distance: 12.1
click at [390, 443] on button "1" at bounding box center [364, 449] width 88 height 27
drag, startPoint x: 447, startPoint y: 496, endPoint x: 468, endPoint y: 488, distance: 22.3
click at [449, 496] on mat-keyboard-key "5" at bounding box center [434, 482] width 79 height 33
click at [468, 488] on button "5" at bounding box center [434, 482] width 73 height 27
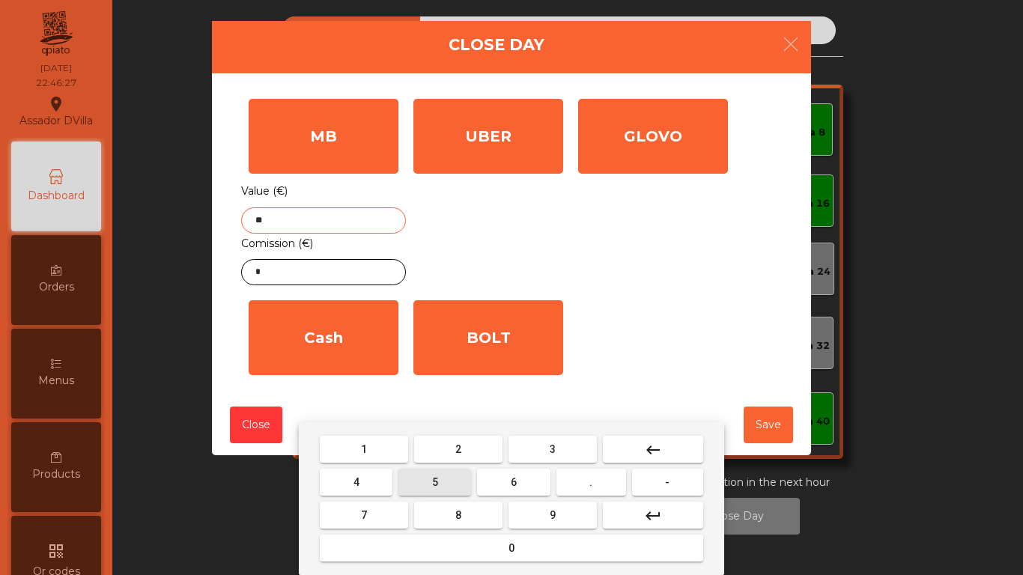
click at [516, 484] on span "6" at bounding box center [514, 482] width 6 height 12
click at [596, 476] on button "." at bounding box center [591, 482] width 70 height 27
click at [479, 507] on button "8" at bounding box center [458, 515] width 88 height 27
click at [458, 474] on button "5" at bounding box center [434, 482] width 73 height 27
type input "******"
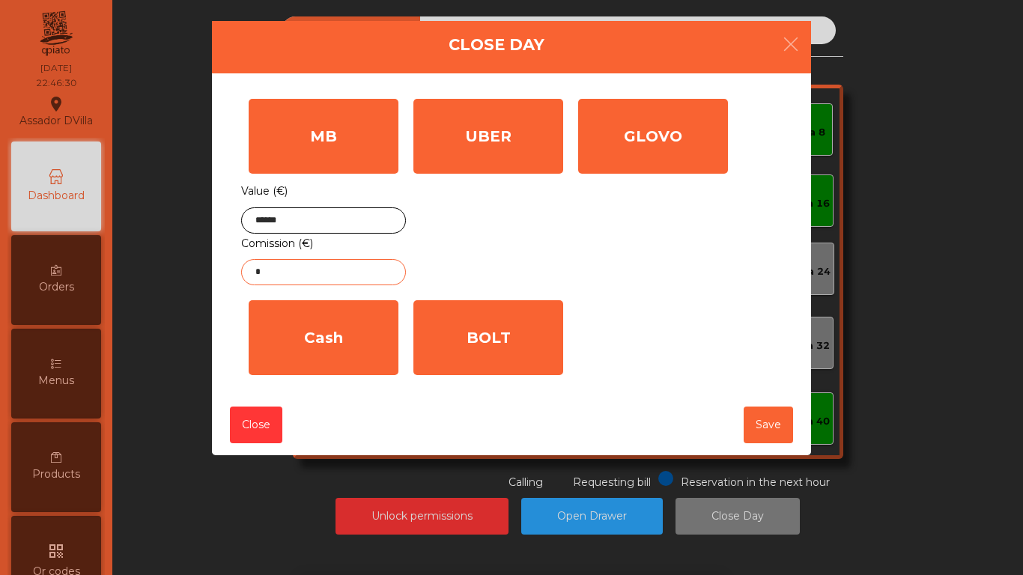
click at [372, 276] on input "*" at bounding box center [323, 272] width 165 height 26
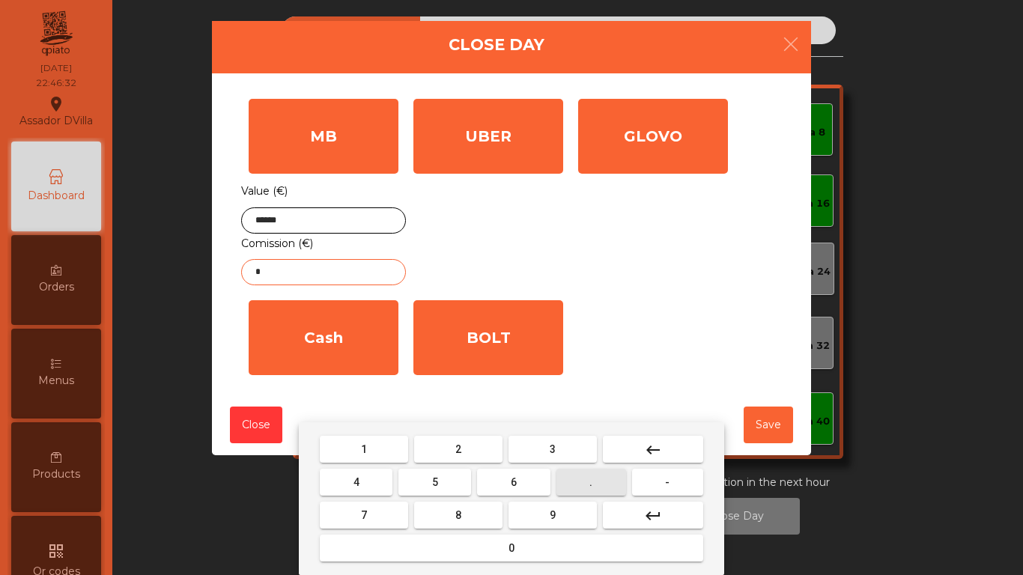
drag, startPoint x: 577, startPoint y: 480, endPoint x: 555, endPoint y: 449, distance: 38.7
click at [578, 479] on button "." at bounding box center [591, 482] width 70 height 27
click at [555, 449] on span "3" at bounding box center [553, 449] width 6 height 12
drag, startPoint x: 359, startPoint y: 482, endPoint x: 357, endPoint y: 413, distance: 68.9
click at [356, 475] on button "4" at bounding box center [356, 482] width 73 height 27
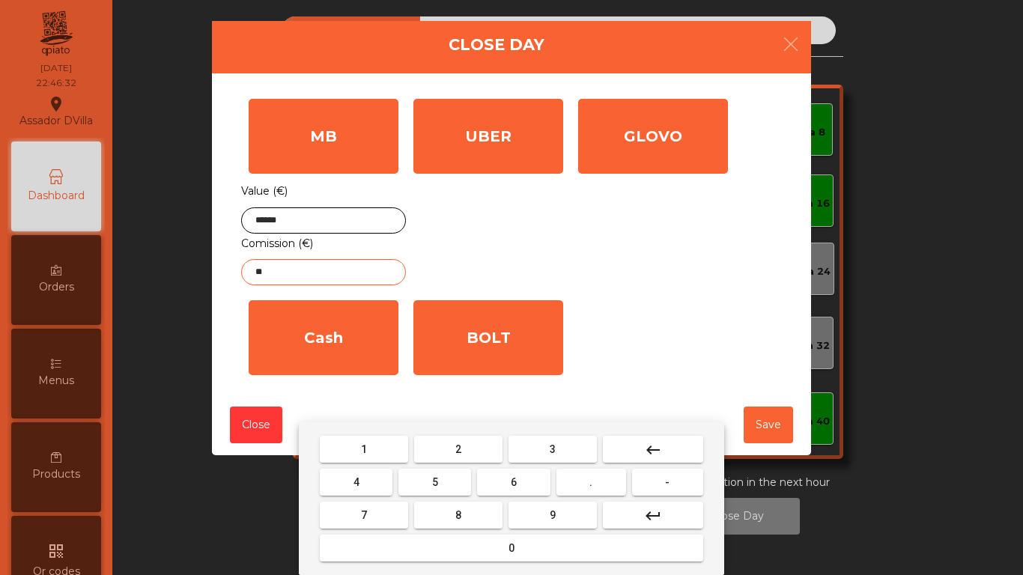
type input "***"
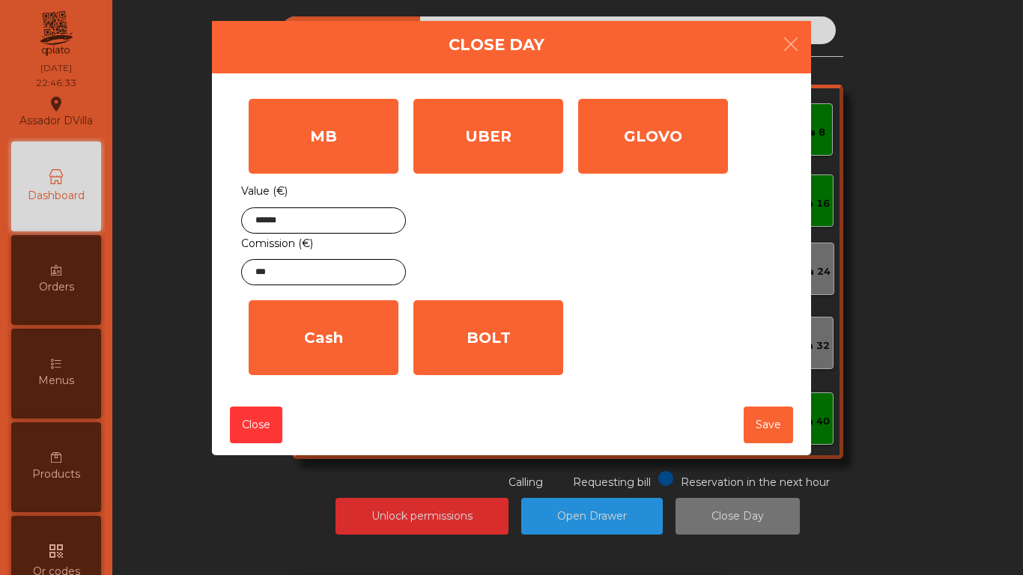
drag, startPoint x: 359, startPoint y: 360, endPoint x: 309, endPoint y: 420, distance: 77.7
click at [358, 360] on div "Cash" at bounding box center [324, 337] width 150 height 75
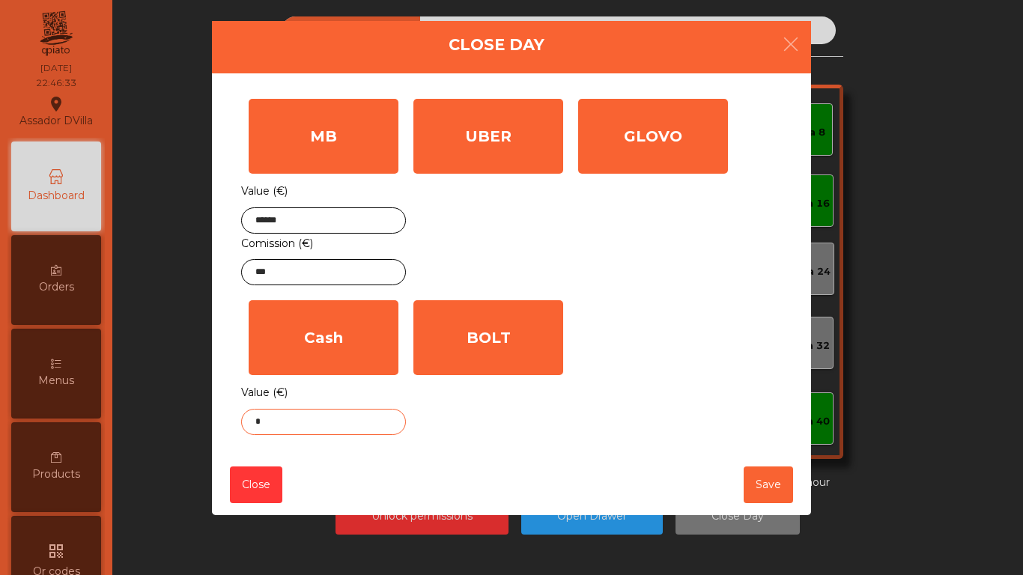
click at [307, 422] on body "Assador DVilla location_on [DATE] 22:46:33 Dashboard Orders Menus Products qr_c…" at bounding box center [511, 287] width 1023 height 575
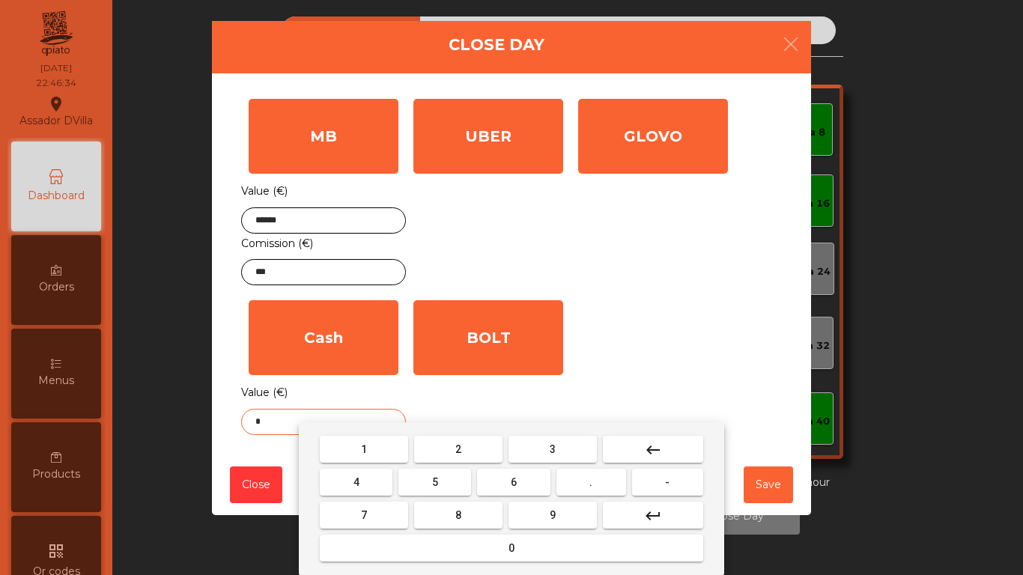
click at [591, 491] on button "." at bounding box center [591, 482] width 70 height 27
click at [491, 438] on button "2" at bounding box center [458, 449] width 88 height 27
type input "**"
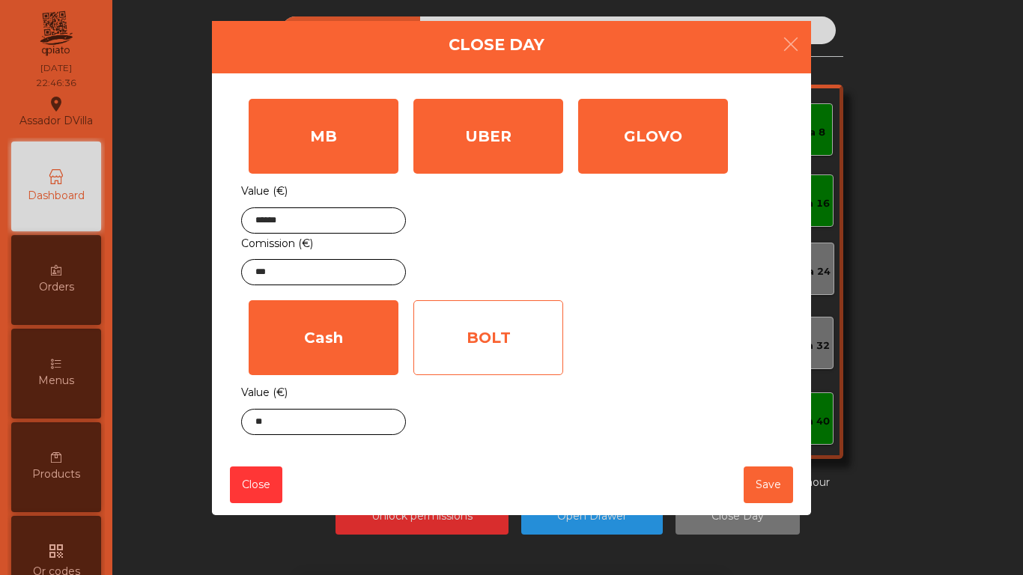
click at [512, 345] on div "BOLT" at bounding box center [488, 337] width 150 height 75
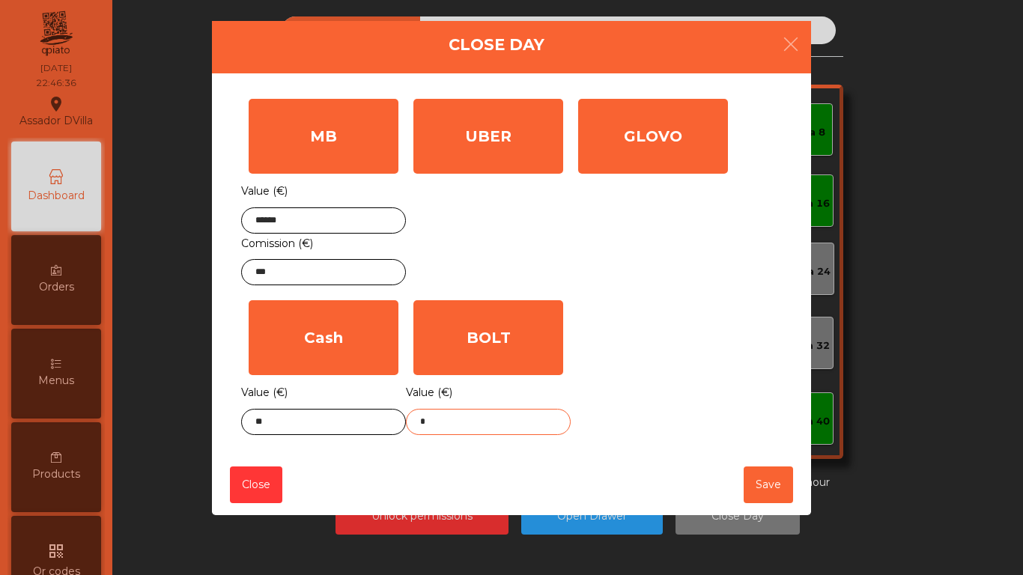
click at [482, 427] on body "Assador DVilla location_on [DATE] 22:46:36 Dashboard Orders Menus Products qr_c…" at bounding box center [511, 287] width 1023 height 575
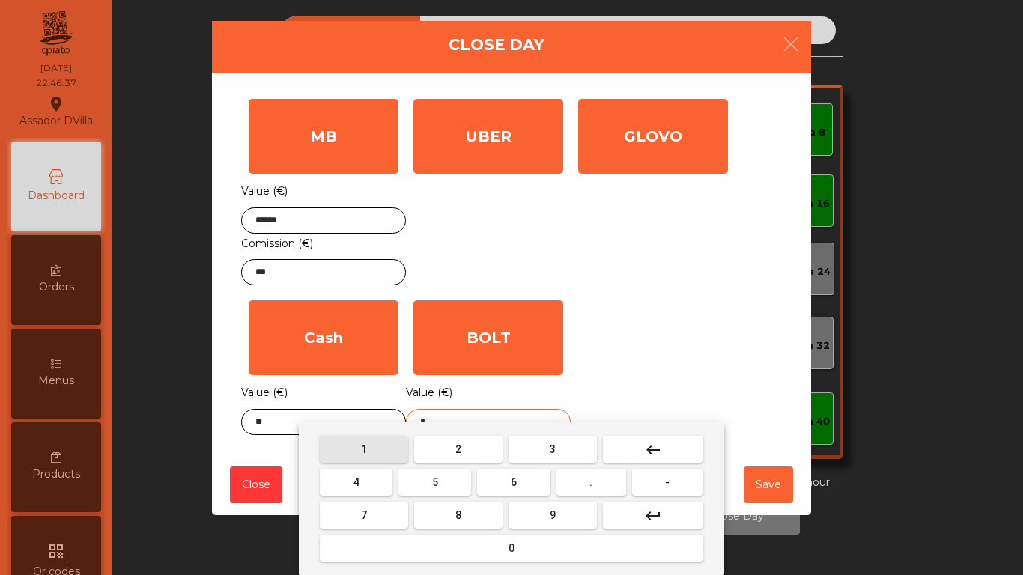
drag, startPoint x: 402, startPoint y: 453, endPoint x: 365, endPoint y: 502, distance: 61.6
click at [400, 455] on button "1" at bounding box center [364, 449] width 88 height 27
drag, startPoint x: 359, startPoint y: 514, endPoint x: 558, endPoint y: 491, distance: 199.8
click at [377, 517] on button "7" at bounding box center [364, 515] width 88 height 27
click at [601, 476] on button "." at bounding box center [591, 482] width 70 height 27
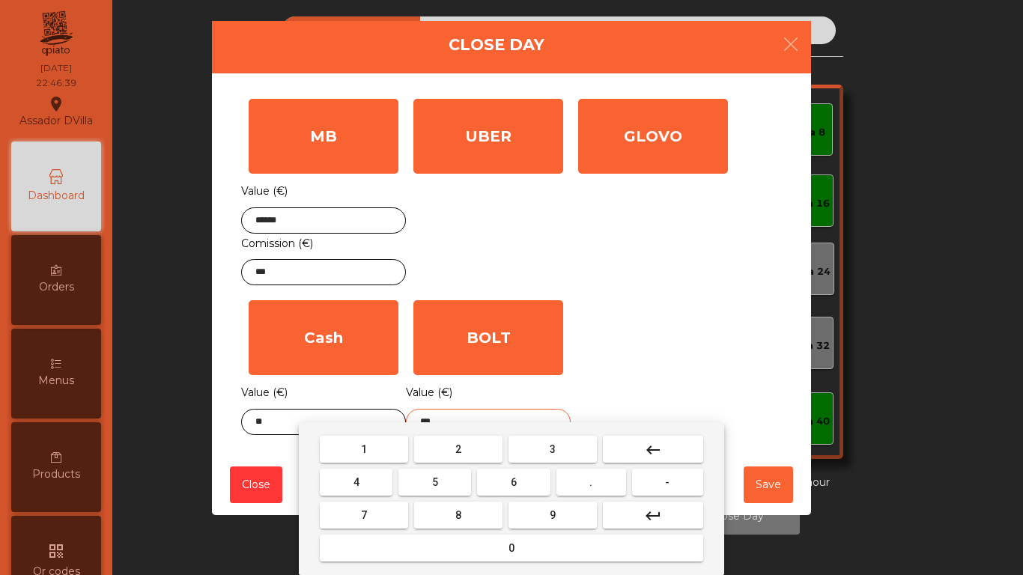
drag, startPoint x: 538, startPoint y: 485, endPoint x: 627, endPoint y: 414, distance: 113.6
click at [538, 482] on button "6" at bounding box center [513, 482] width 73 height 27
type input "****"
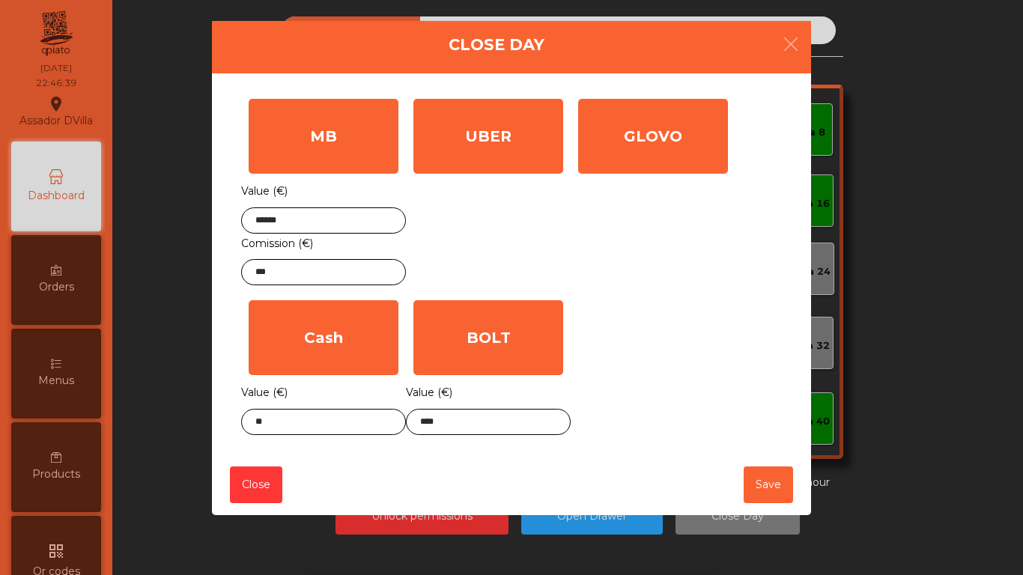
click at [758, 309] on div "MB Value (€) ****** Comission (€) *** UBER Value (€) * GLOVO Value (€) * Cash V…" at bounding box center [511, 266] width 541 height 351
click at [756, 480] on button "Save" at bounding box center [768, 485] width 49 height 37
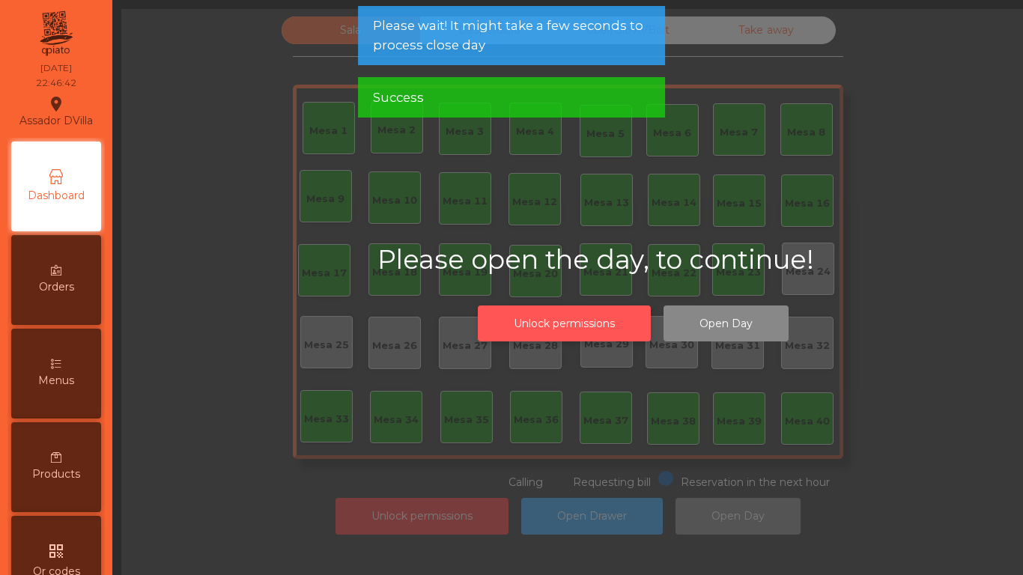
click at [580, 309] on button "Unlock permissions" at bounding box center [564, 324] width 173 height 37
